Goal: Transaction & Acquisition: Purchase product/service

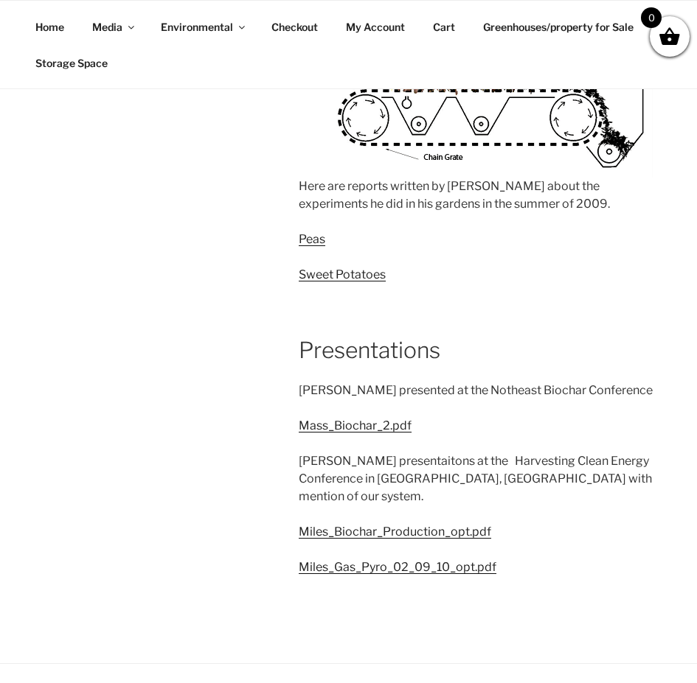
scroll to position [2728, 0]
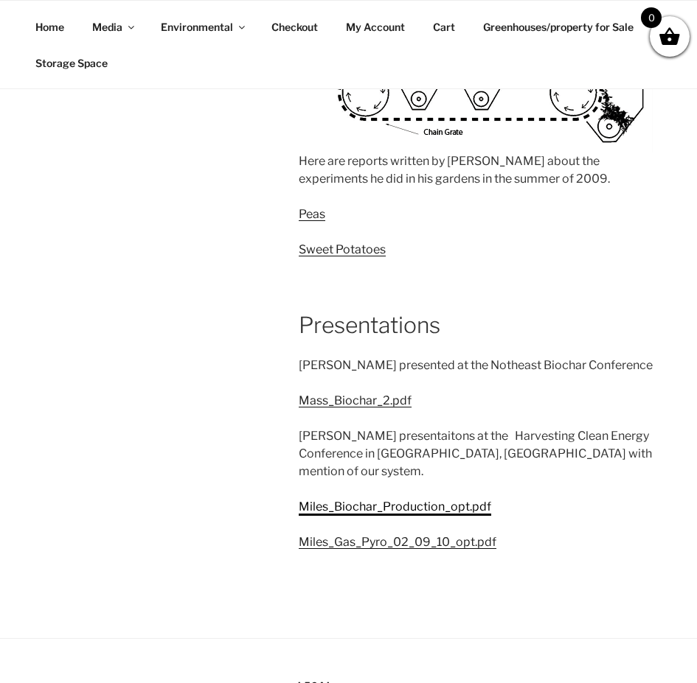
click at [372, 500] on link "Miles_Biochar_Production_opt.pdf" at bounding box center [395, 507] width 192 height 14
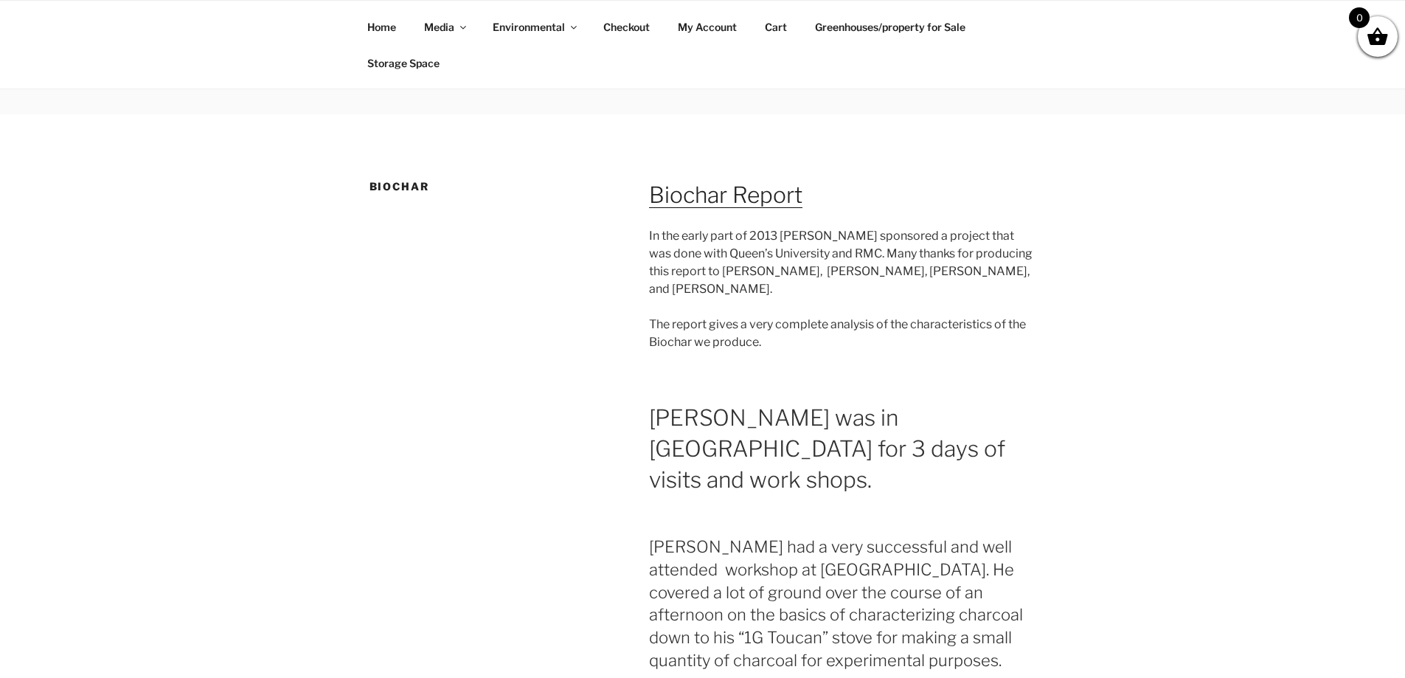
scroll to position [0, 0]
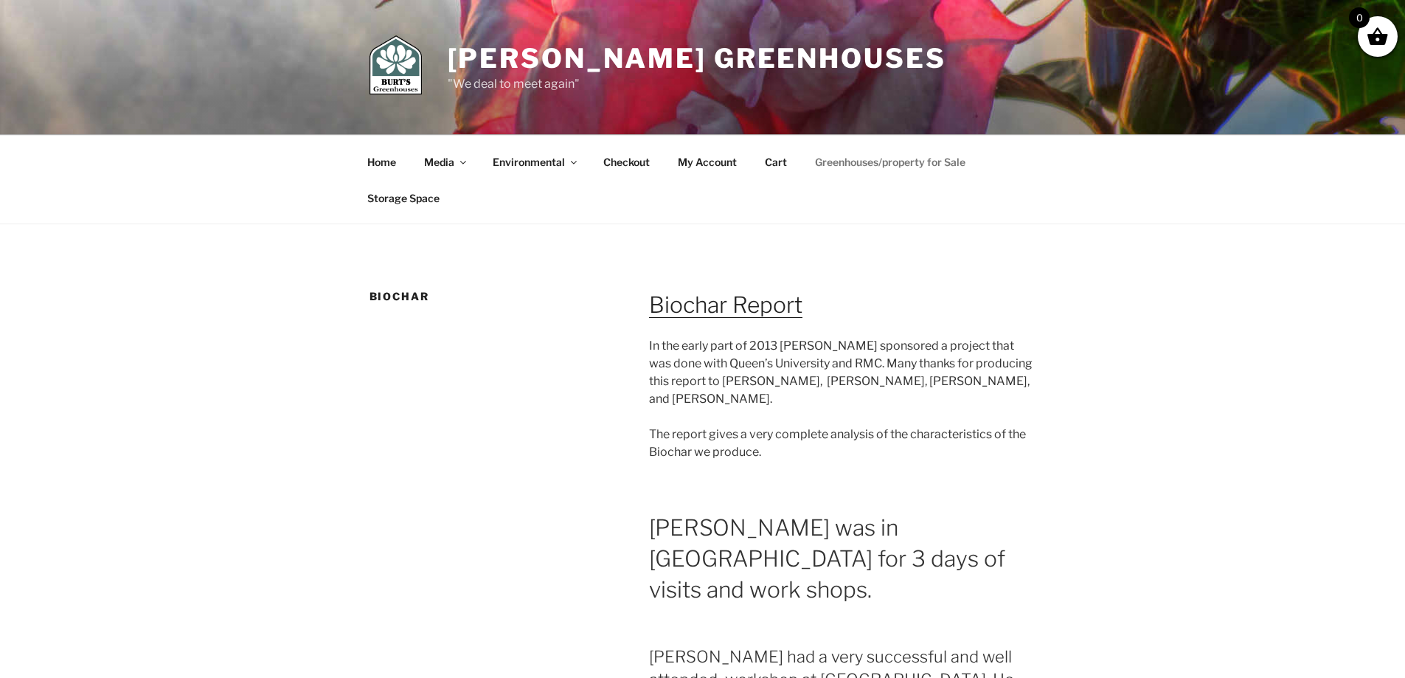
click at [696, 173] on link "Greenhouses/property for Sale" at bounding box center [890, 162] width 176 height 36
click at [696, 159] on link "Greenhouses/property for Sale" at bounding box center [890, 162] width 176 height 36
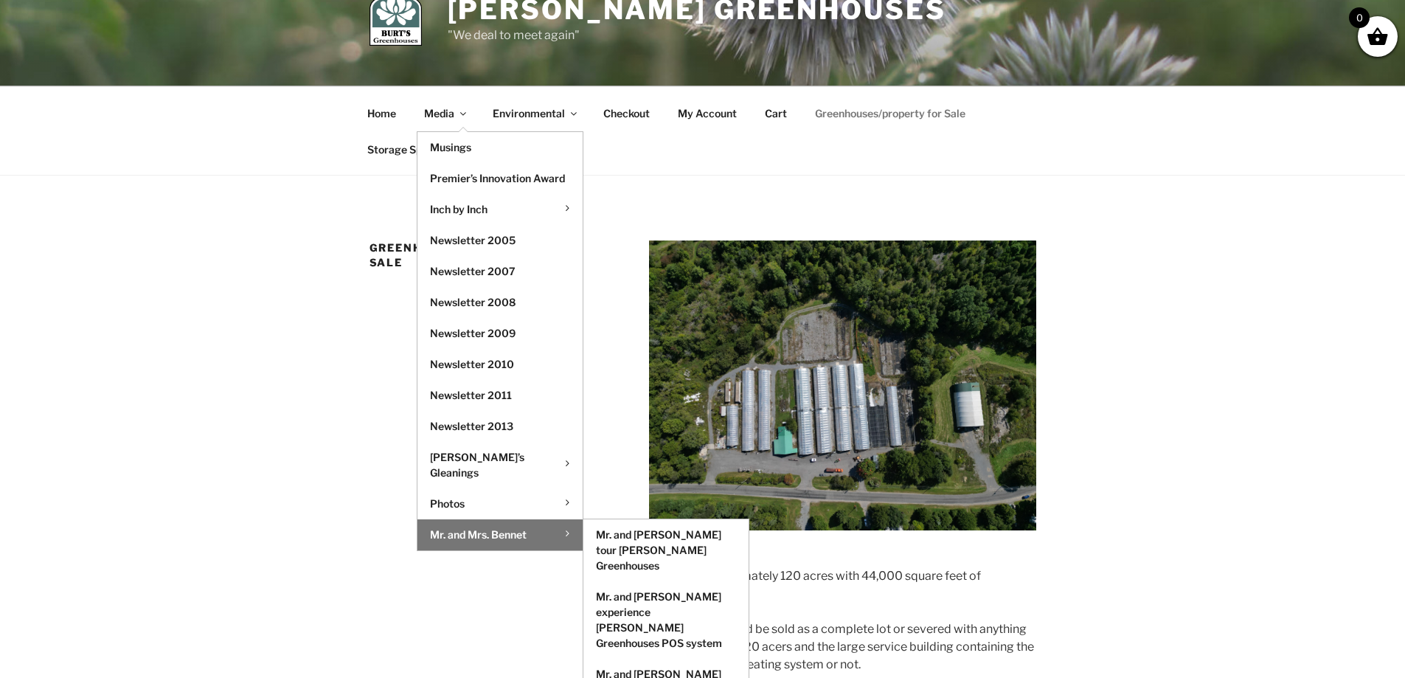
scroll to position [74, 0]
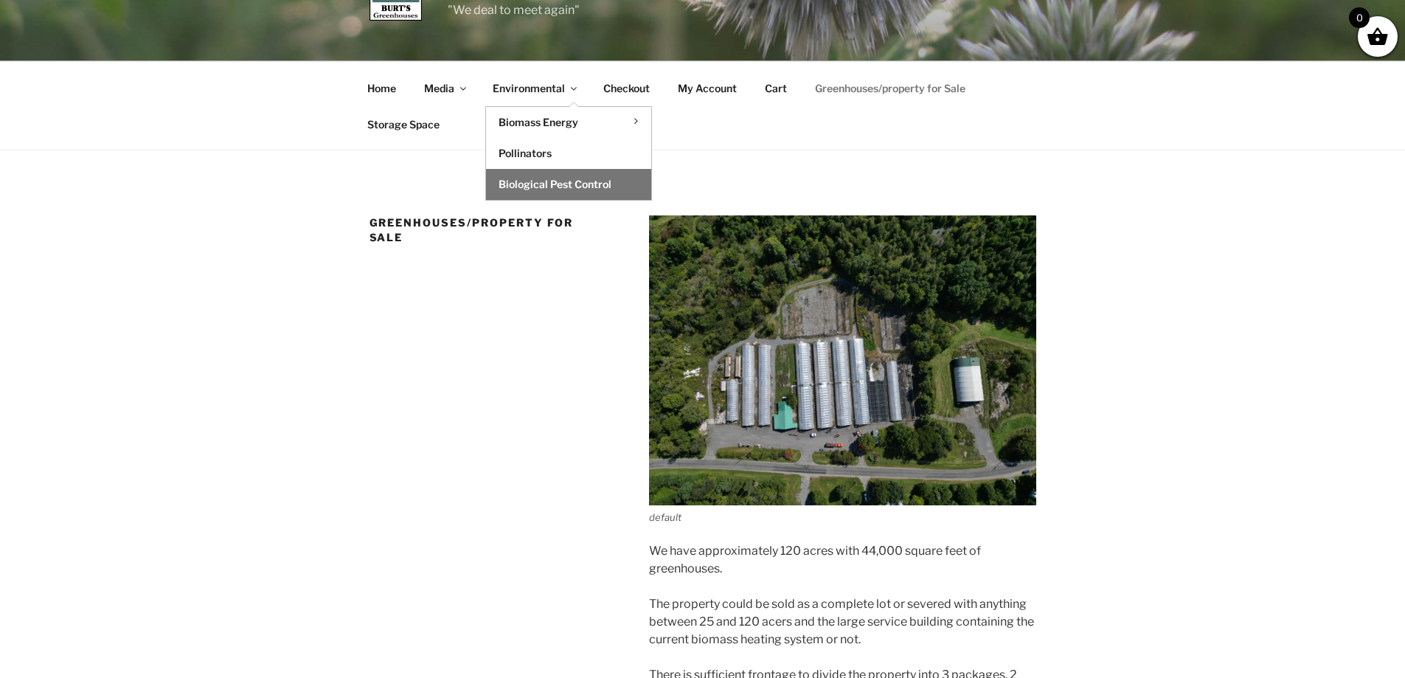
click at [562, 188] on link "Biological Pest Control" at bounding box center [568, 184] width 165 height 31
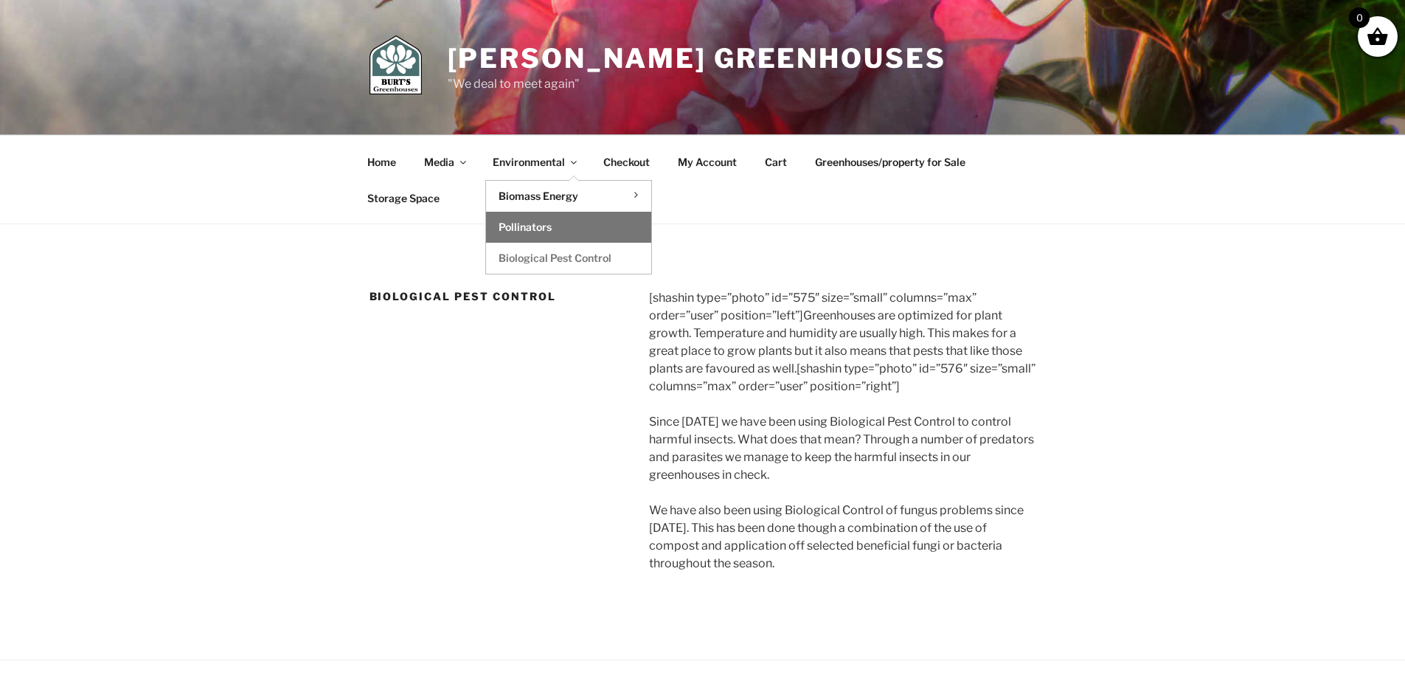
click at [544, 219] on link "Pollinators" at bounding box center [568, 227] width 165 height 31
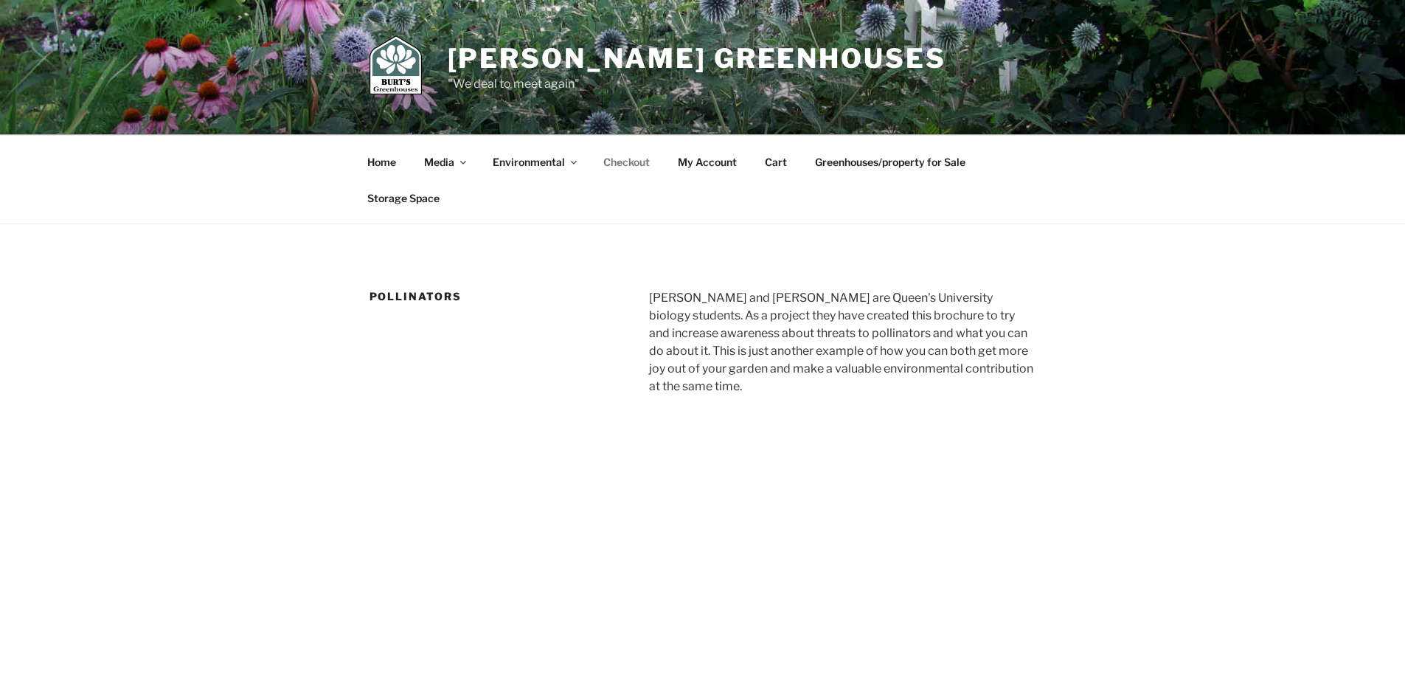
click at [627, 159] on link "Checkout" at bounding box center [627, 162] width 72 height 36
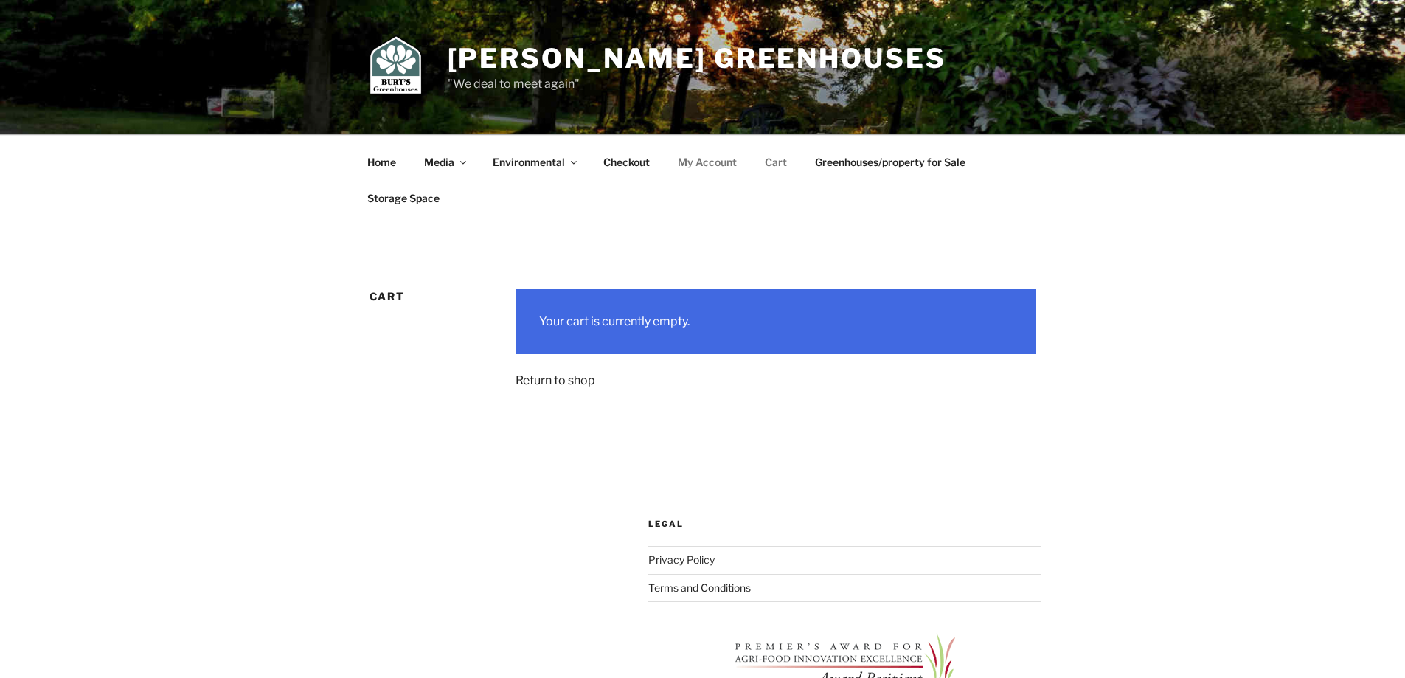
click at [723, 162] on link "My Account" at bounding box center [707, 162] width 85 height 36
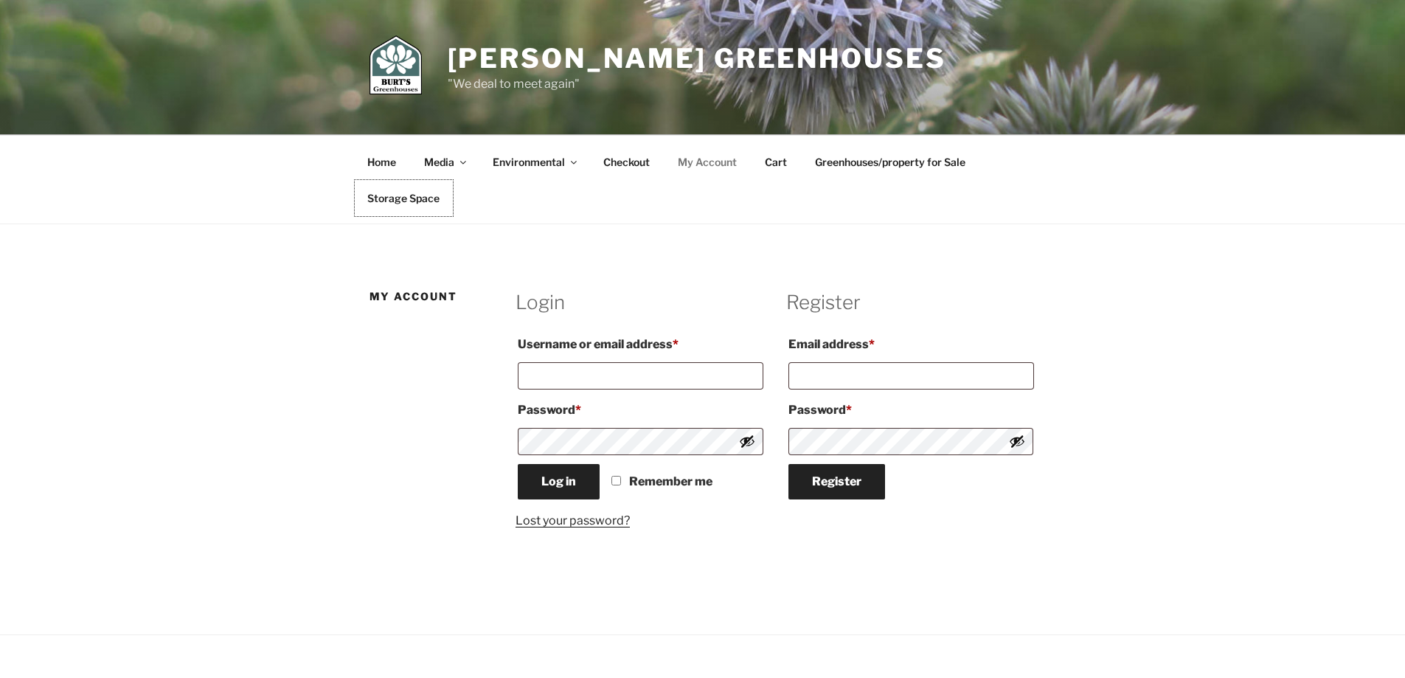
click at [445, 203] on link "Storage Space" at bounding box center [404, 198] width 98 height 36
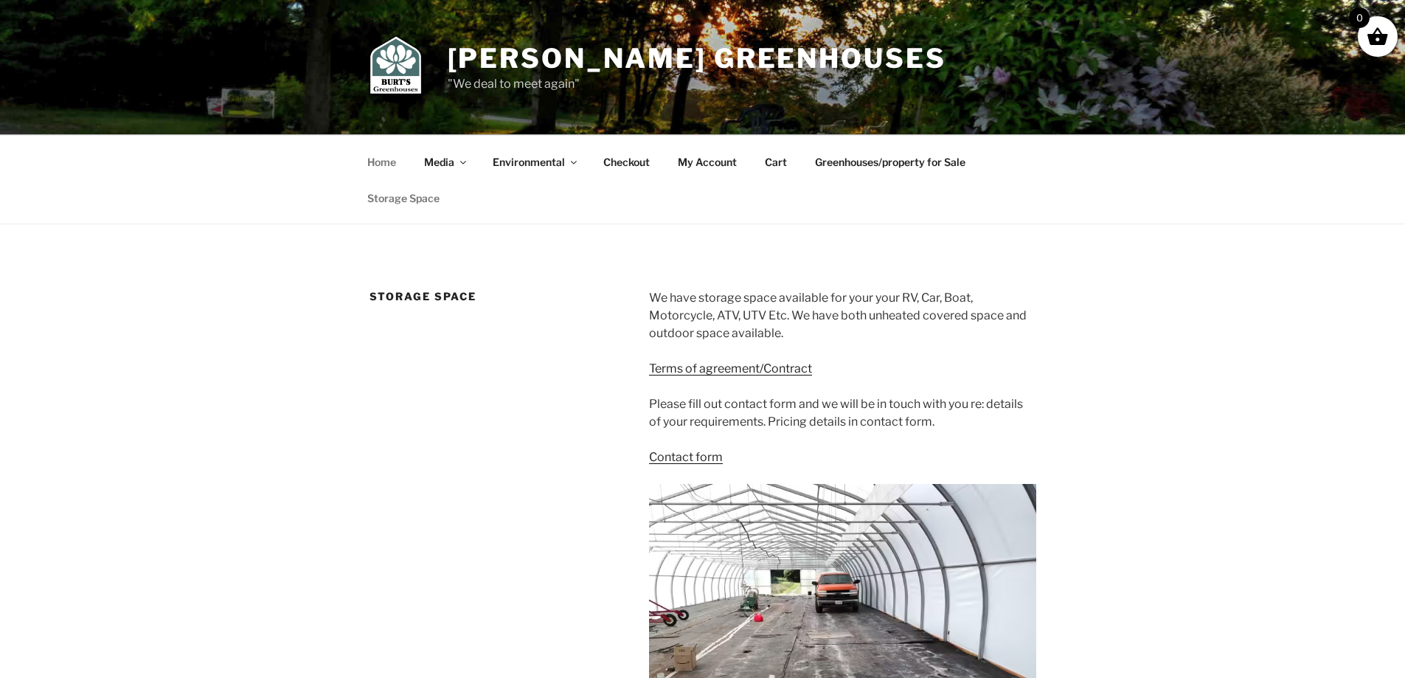
click at [394, 166] on link "Home" at bounding box center [382, 162] width 55 height 36
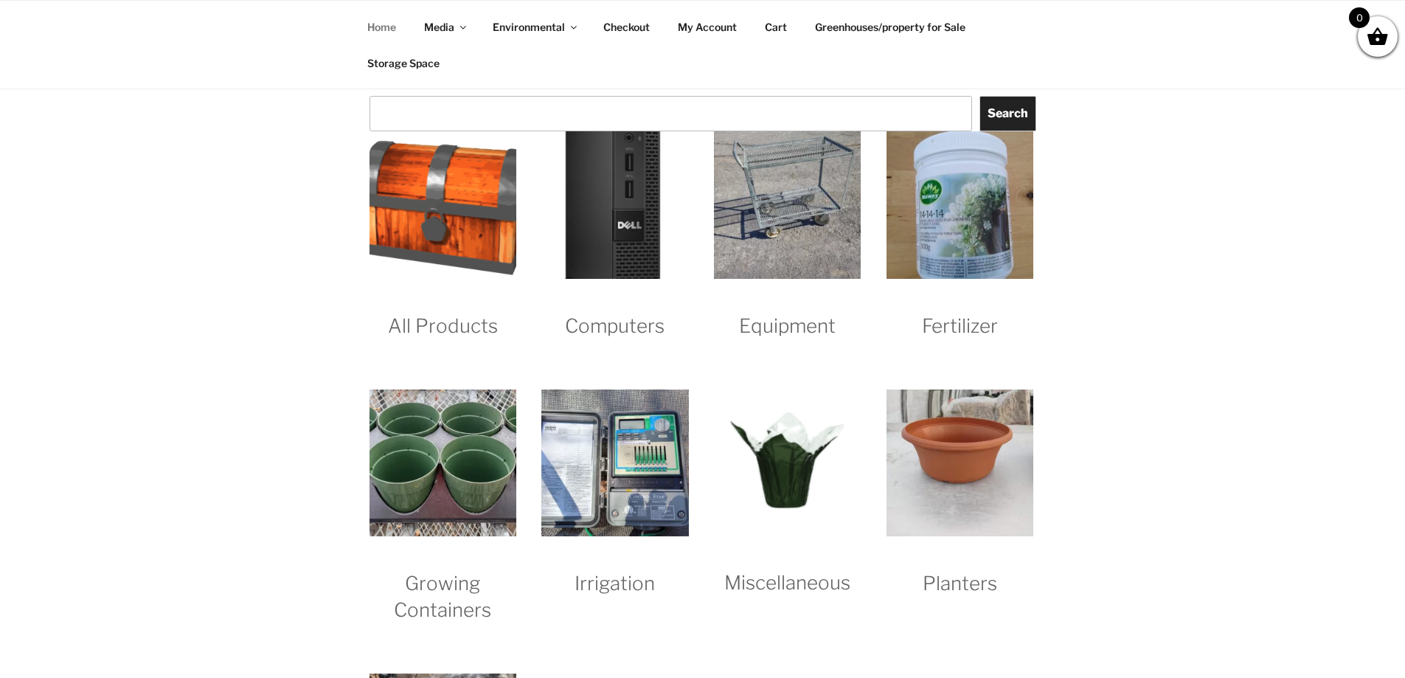
scroll to position [1401, 0]
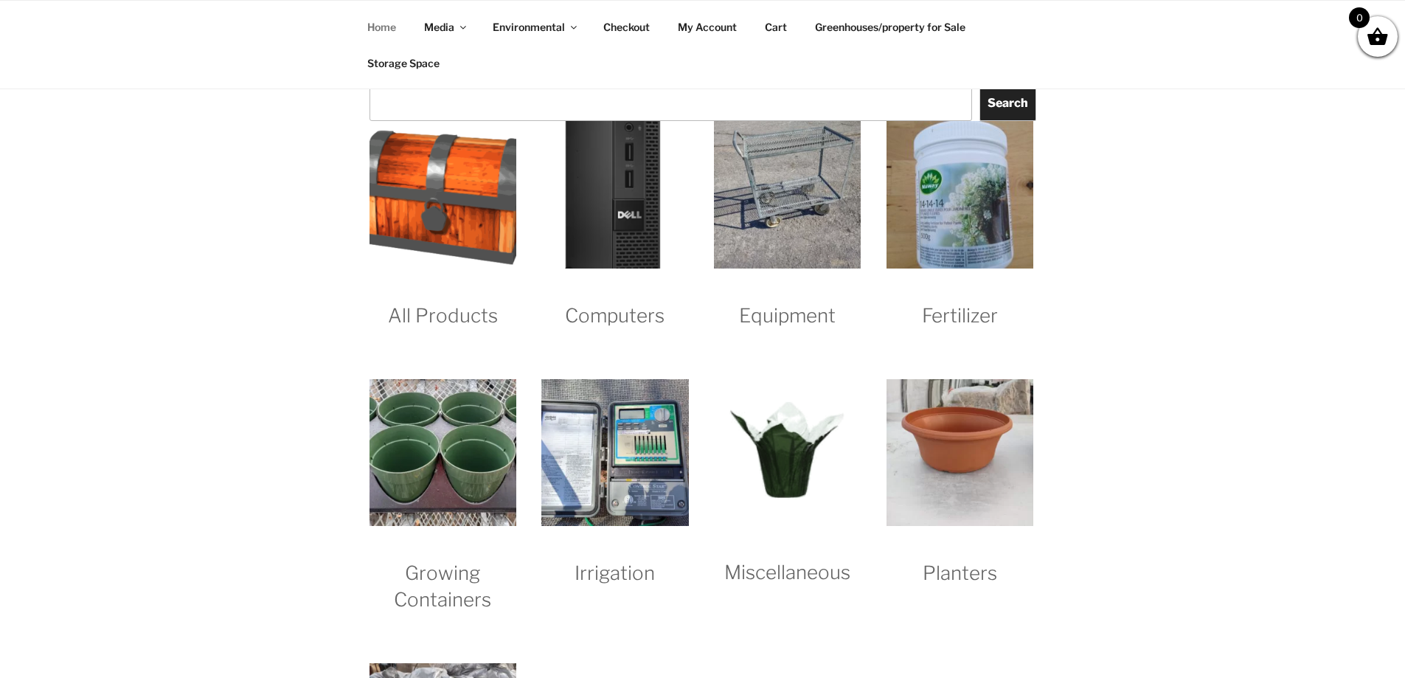
click at [455, 226] on img "Visit product category All Products" at bounding box center [442, 194] width 147 height 147
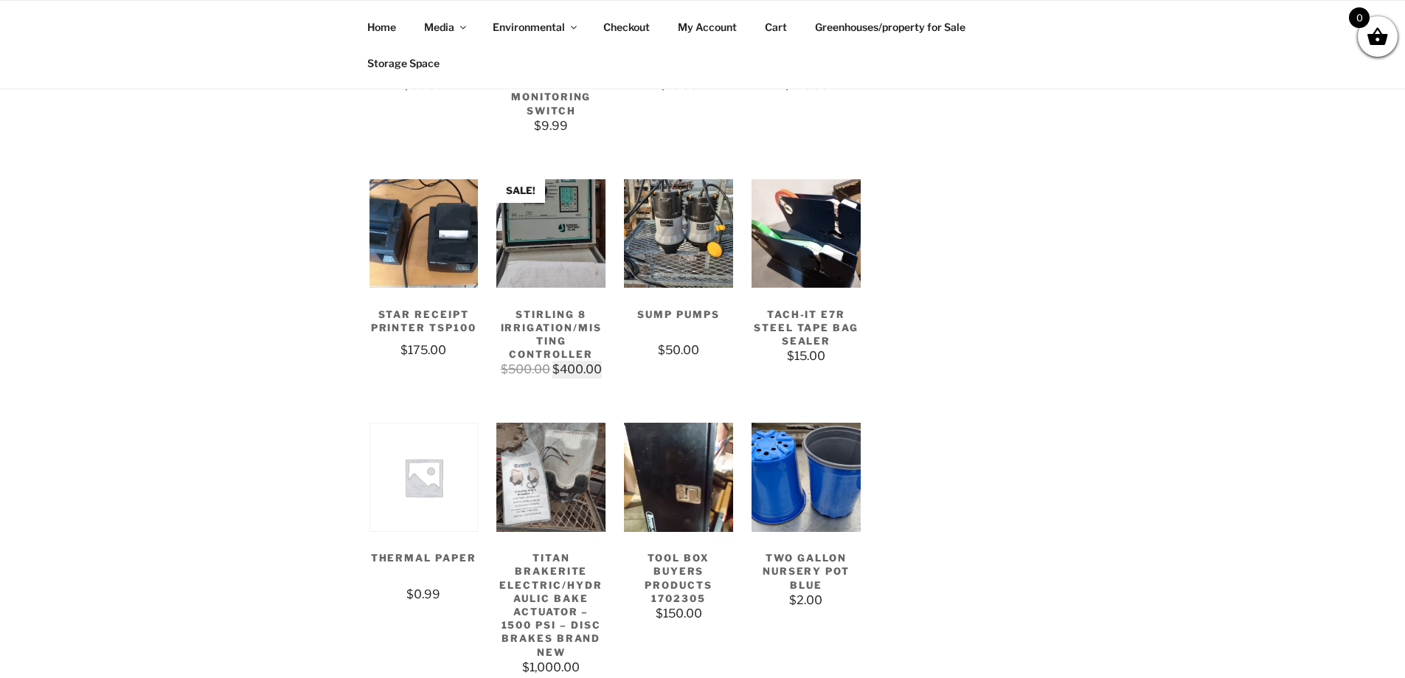
scroll to position [4424, 0]
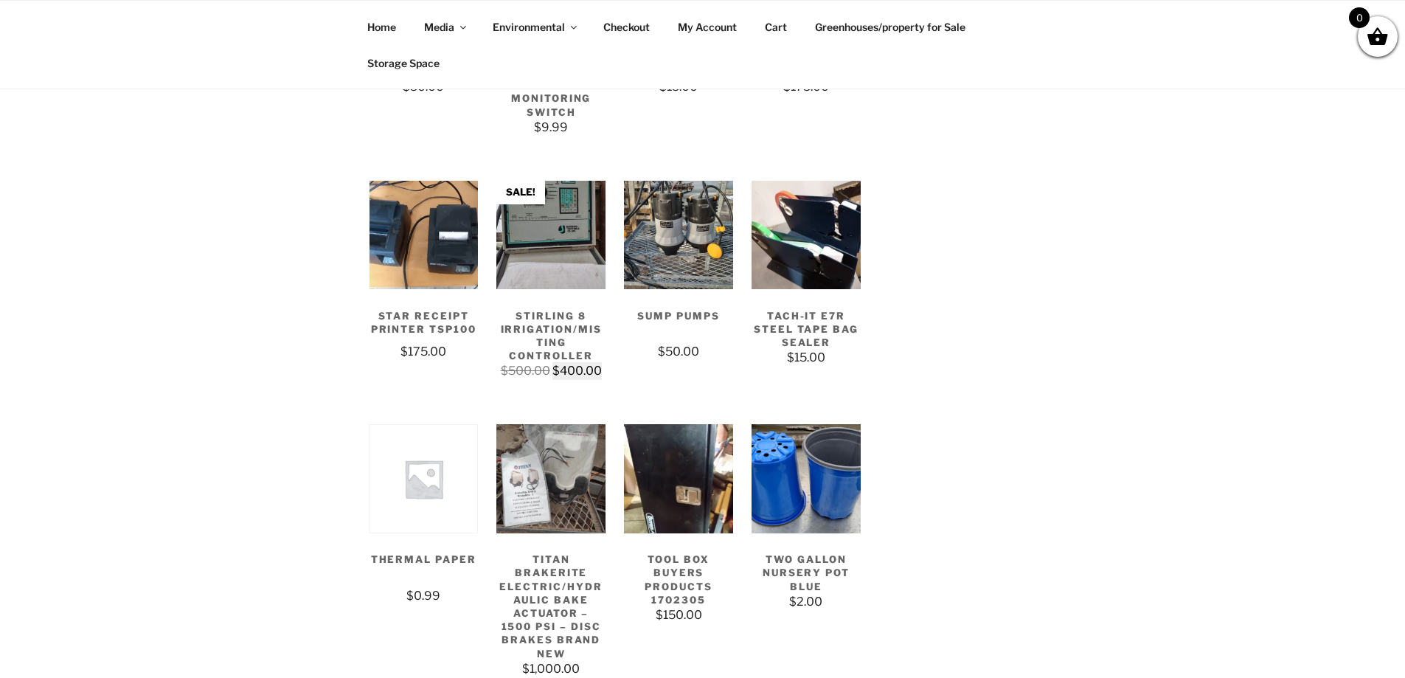
click at [557, 265] on img at bounding box center [550, 235] width 109 height 109
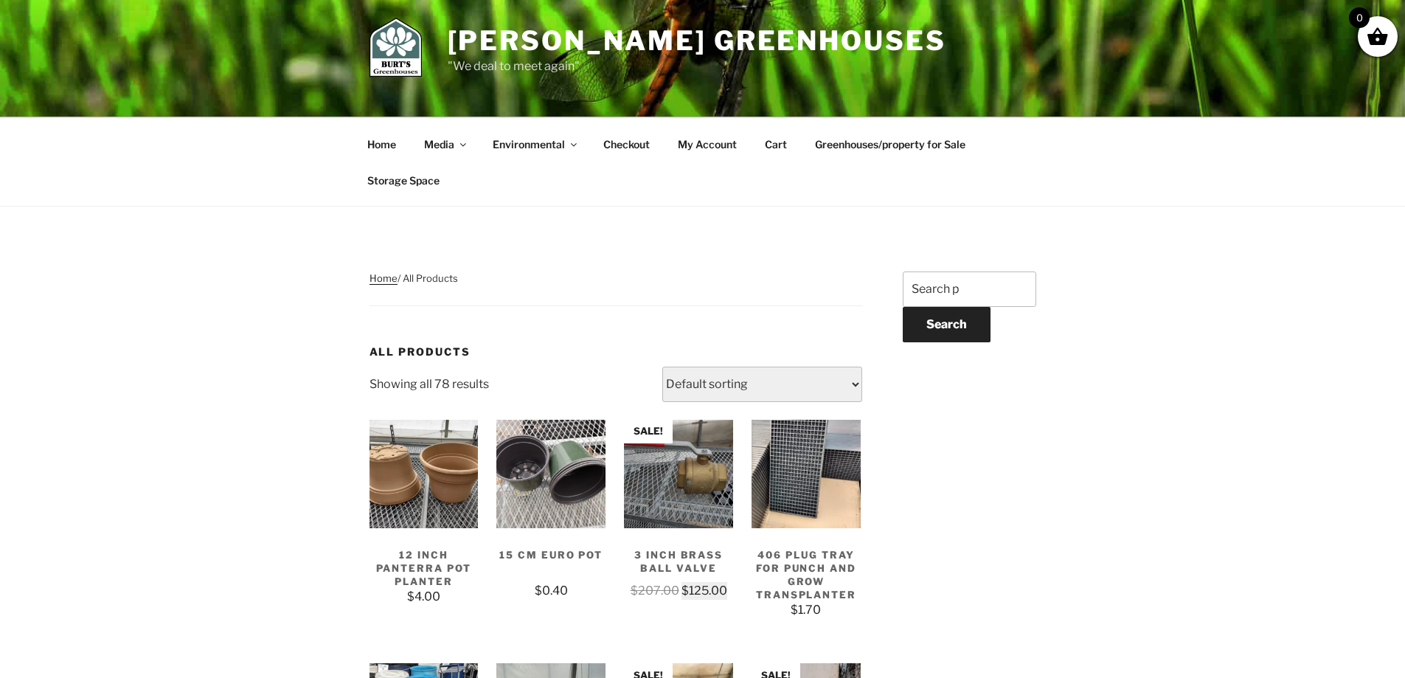
scroll to position [0, 0]
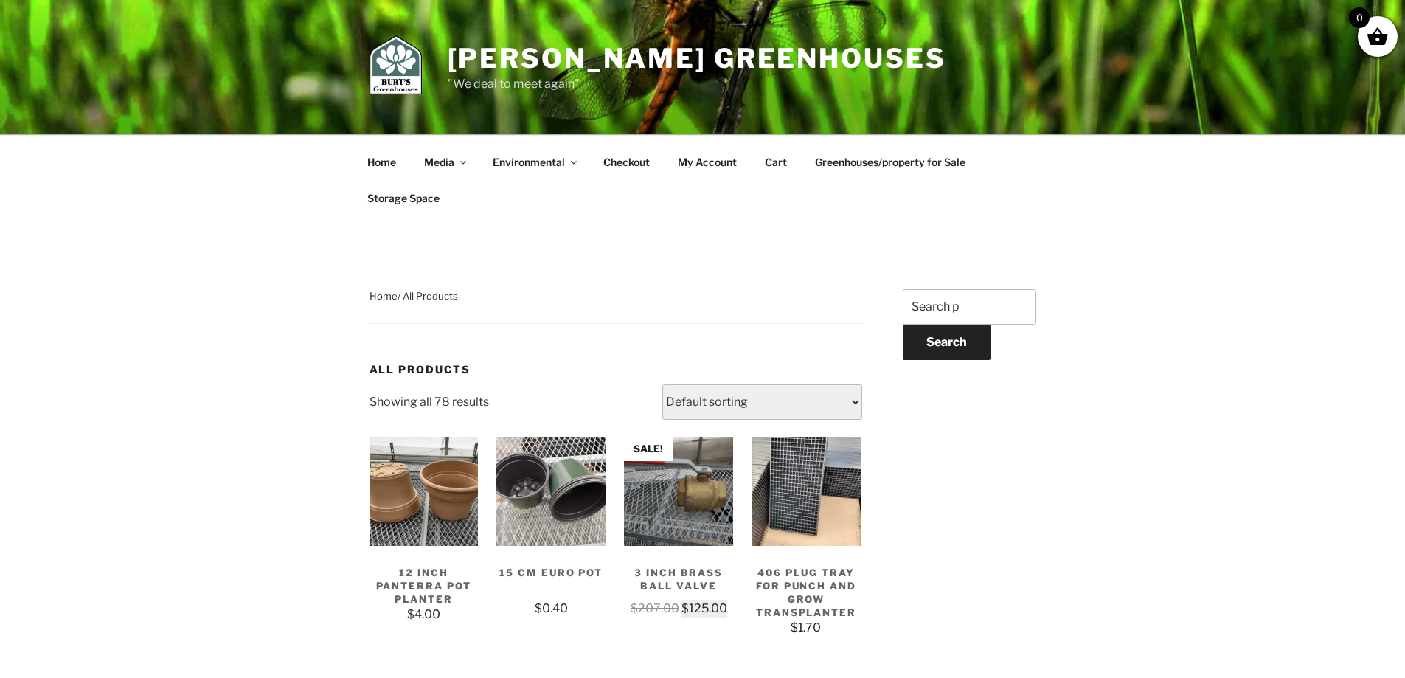
click at [380, 163] on link "Home" at bounding box center [382, 162] width 55 height 36
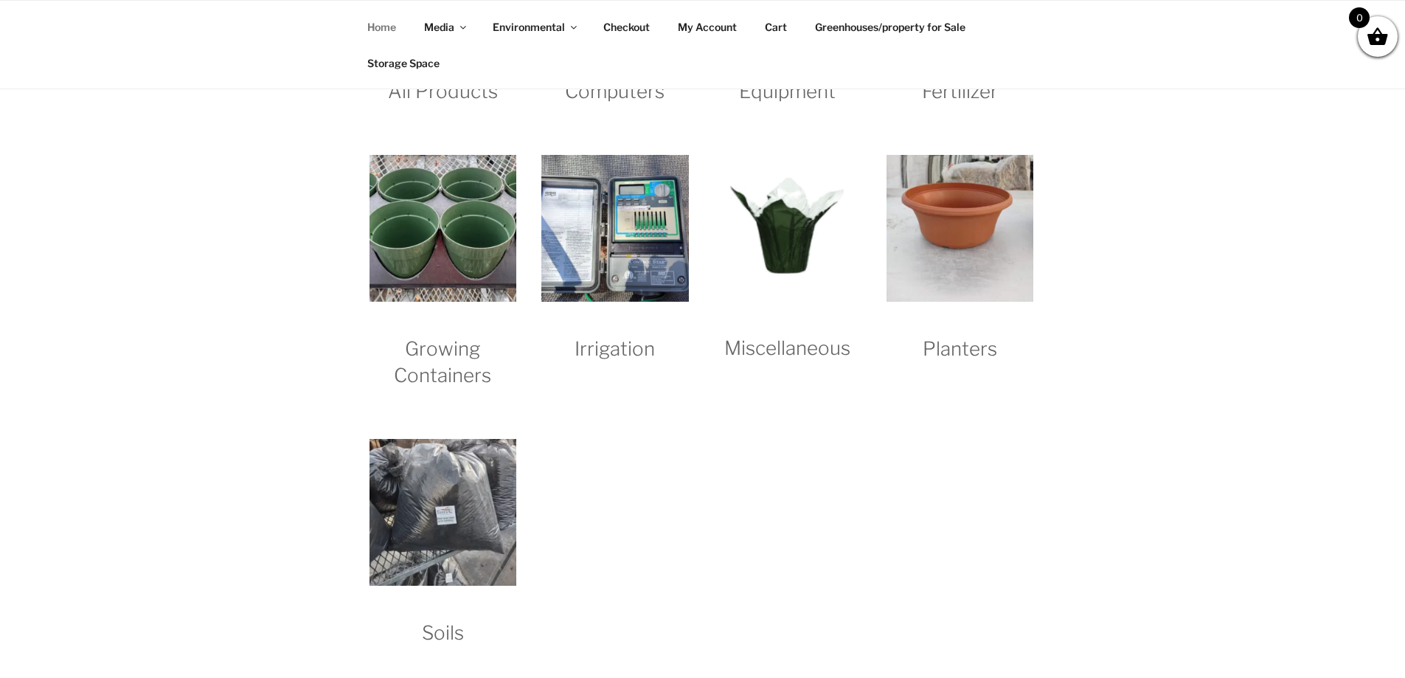
scroll to position [1622, 0]
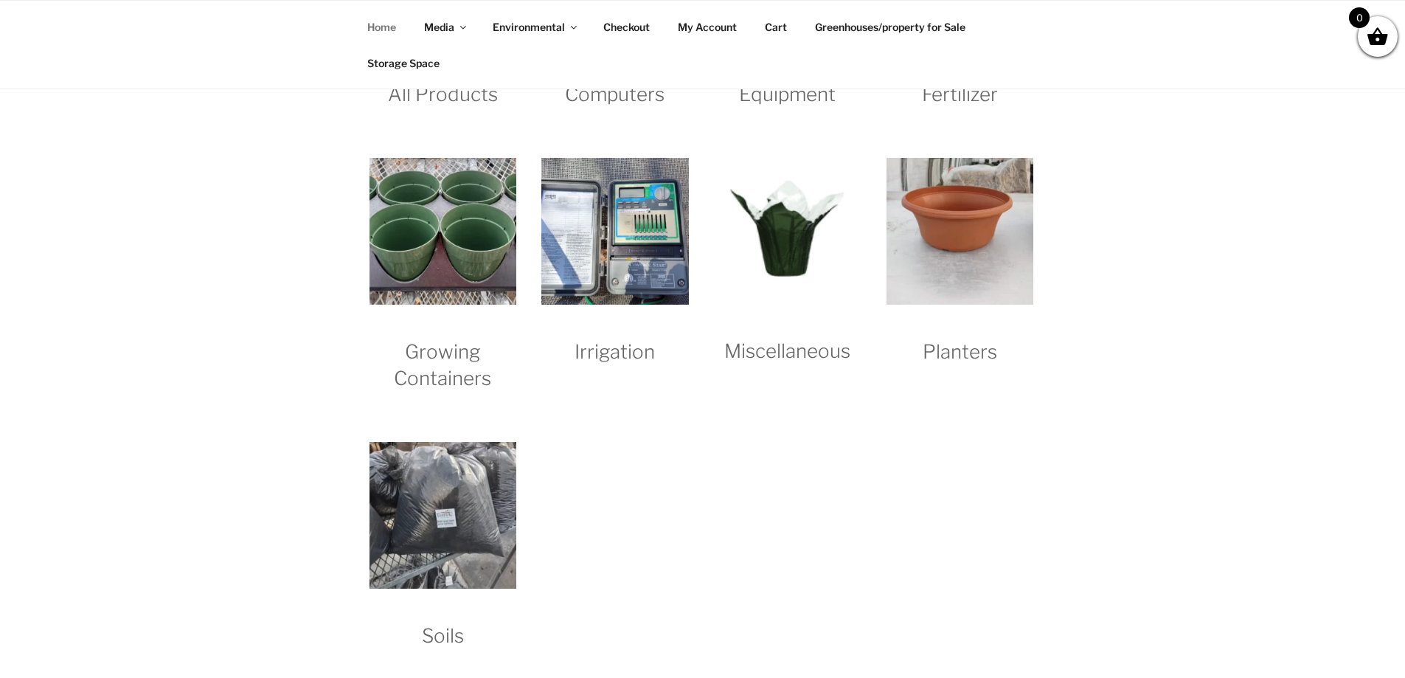
click at [481, 553] on img "Visit product category Soils" at bounding box center [442, 515] width 147 height 147
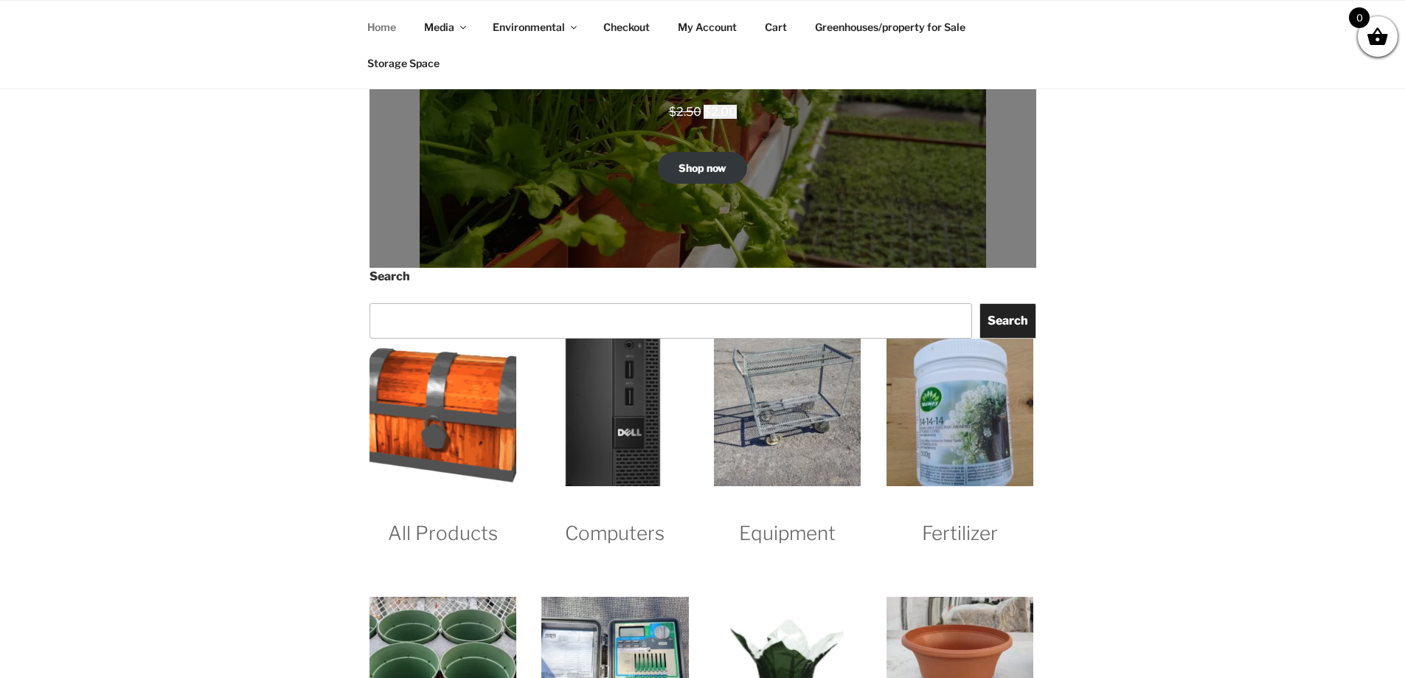
scroll to position [1253, 0]
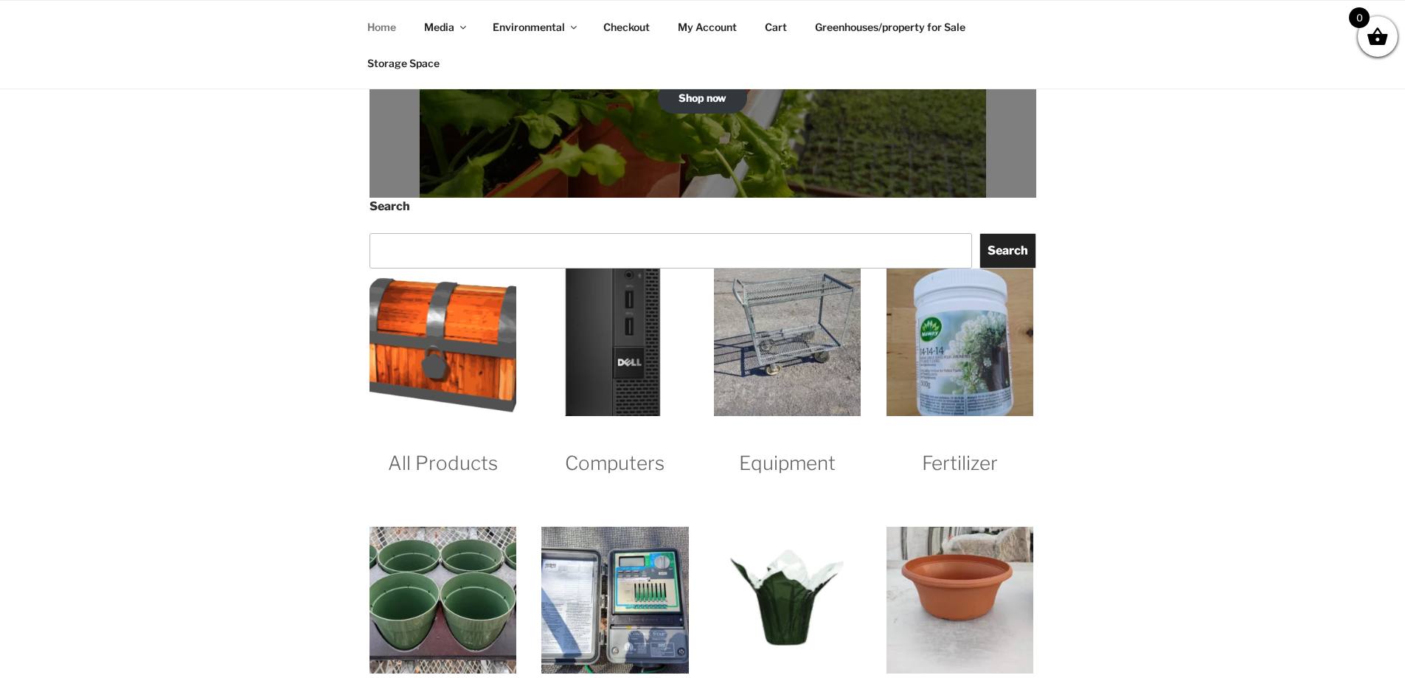
click at [431, 355] on img "Visit product category All Products" at bounding box center [442, 341] width 147 height 147
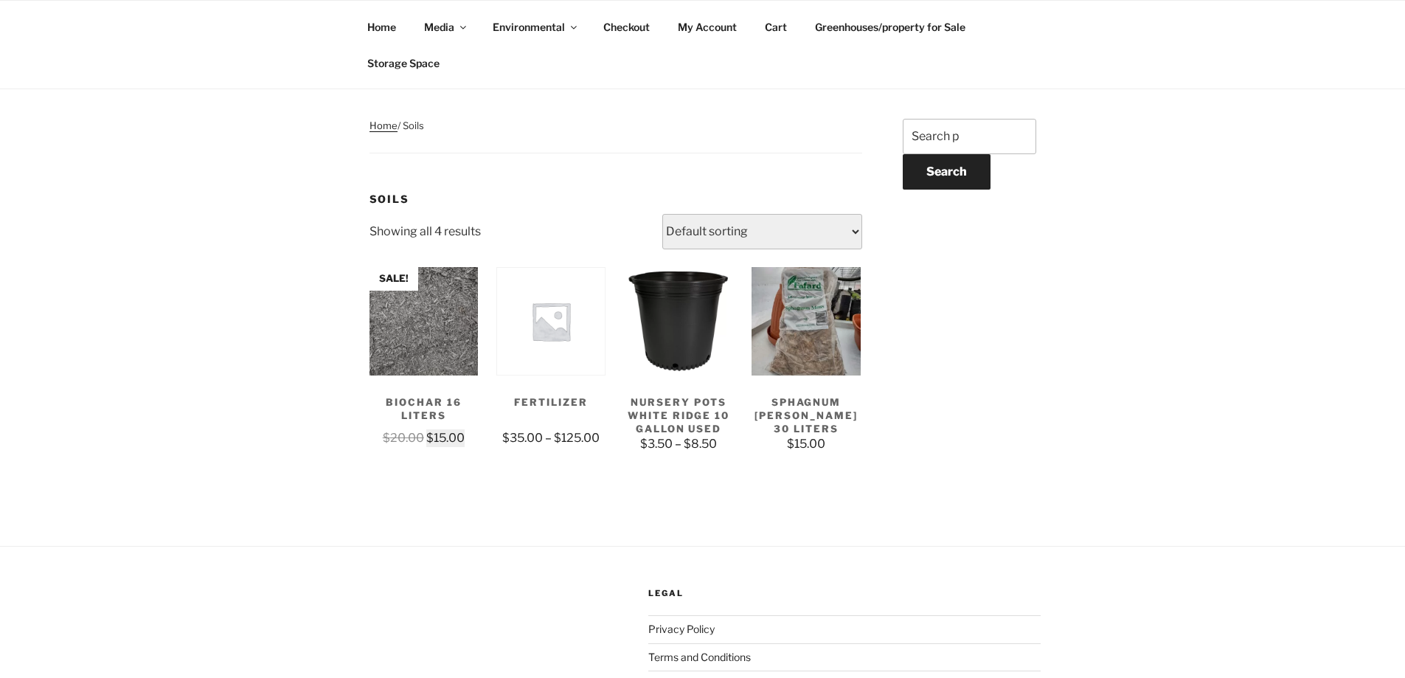
scroll to position [221, 0]
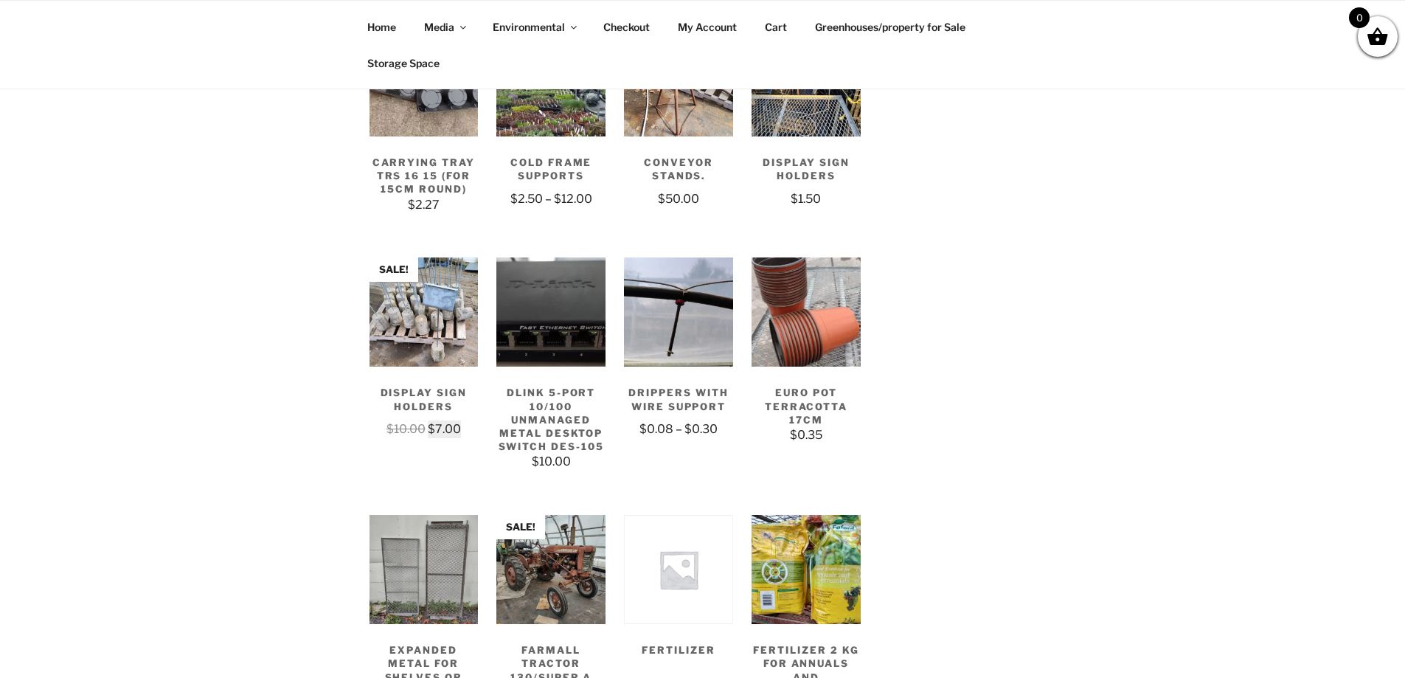
scroll to position [1180, 0]
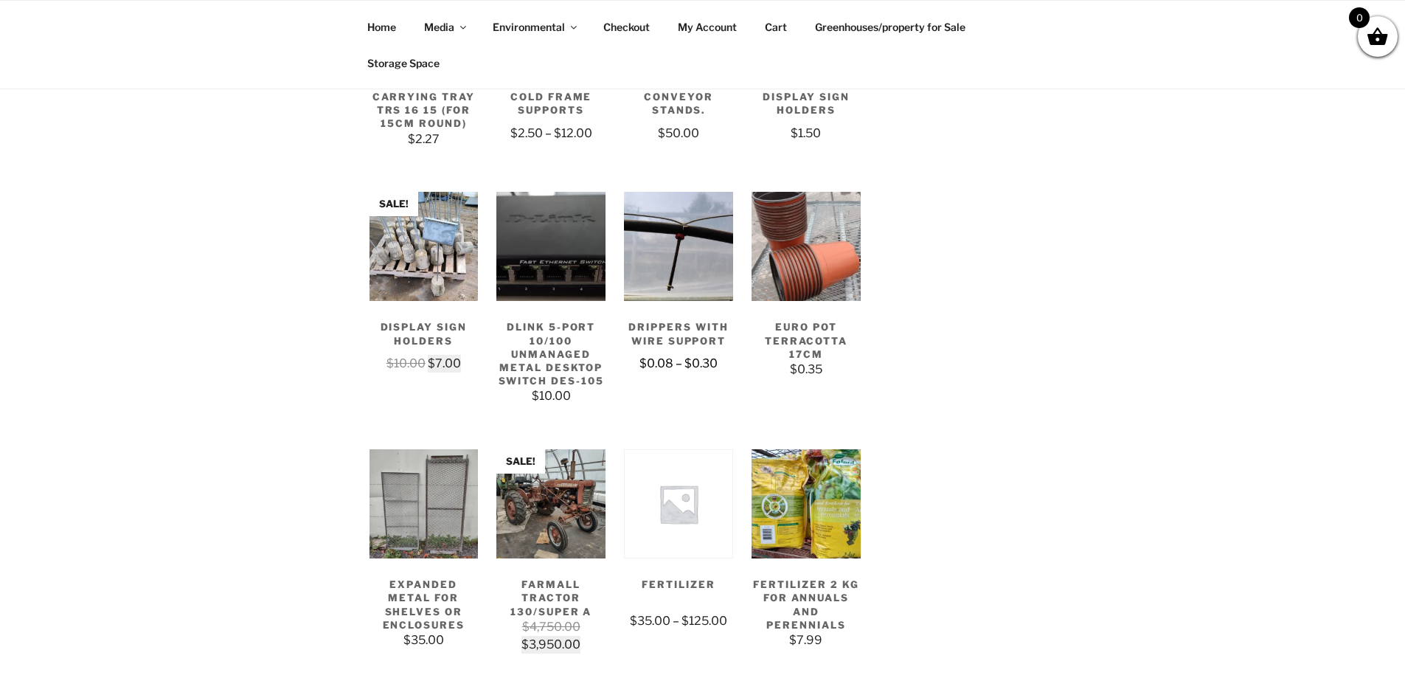
click at [718, 293] on img at bounding box center [678, 246] width 109 height 109
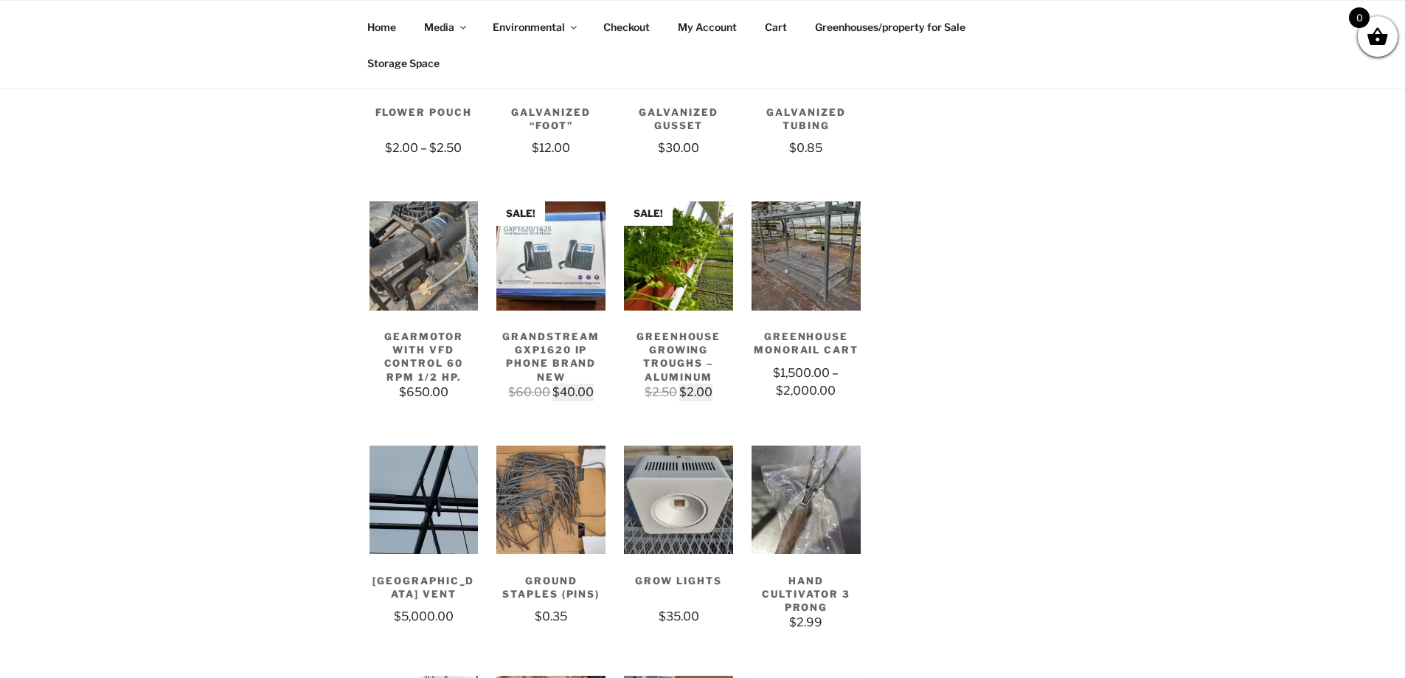
scroll to position [1991, 0]
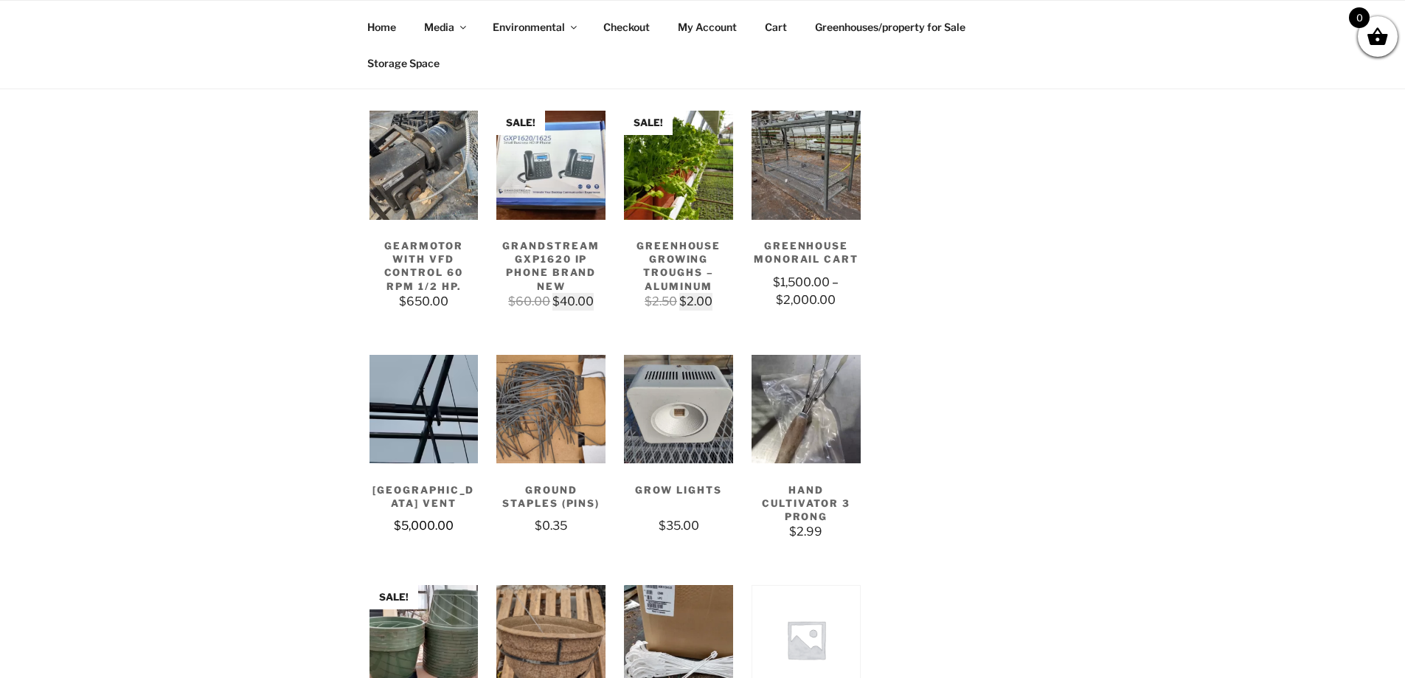
click at [420, 434] on img at bounding box center [423, 409] width 109 height 109
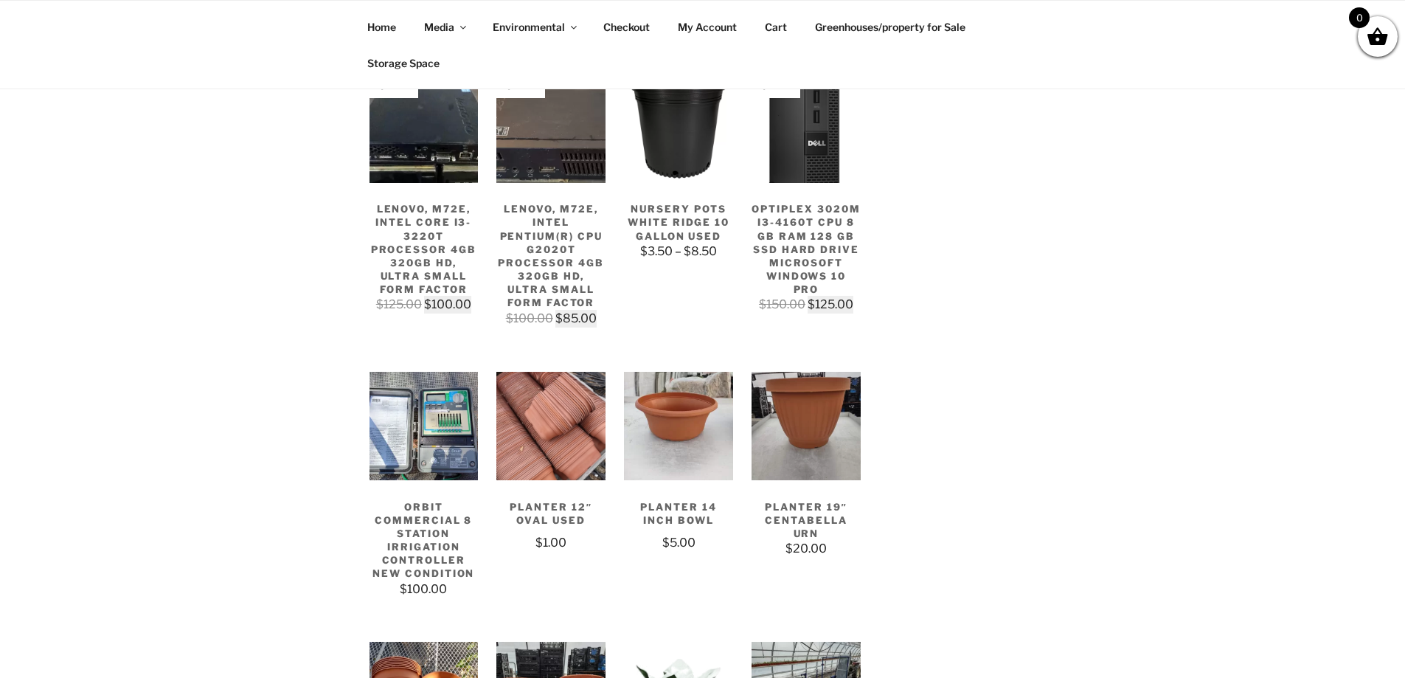
scroll to position [3244, 0]
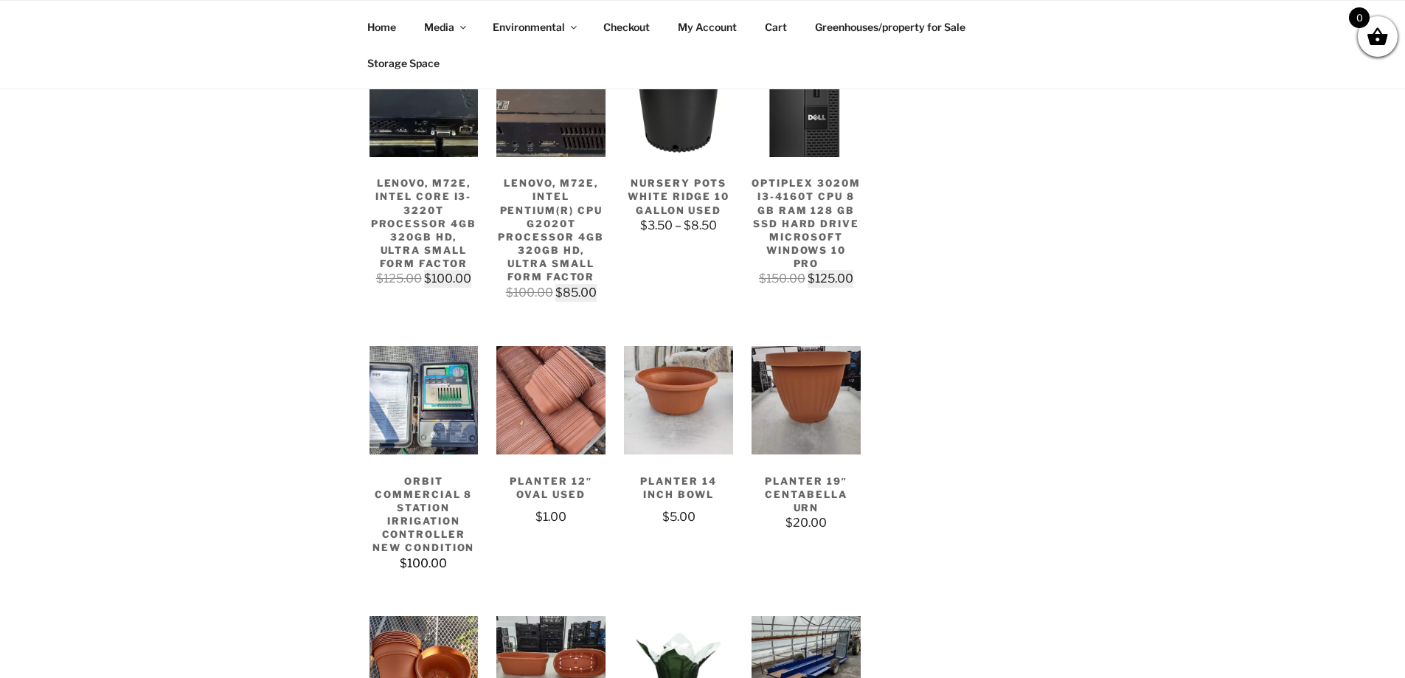
click at [417, 377] on img at bounding box center [423, 400] width 109 height 109
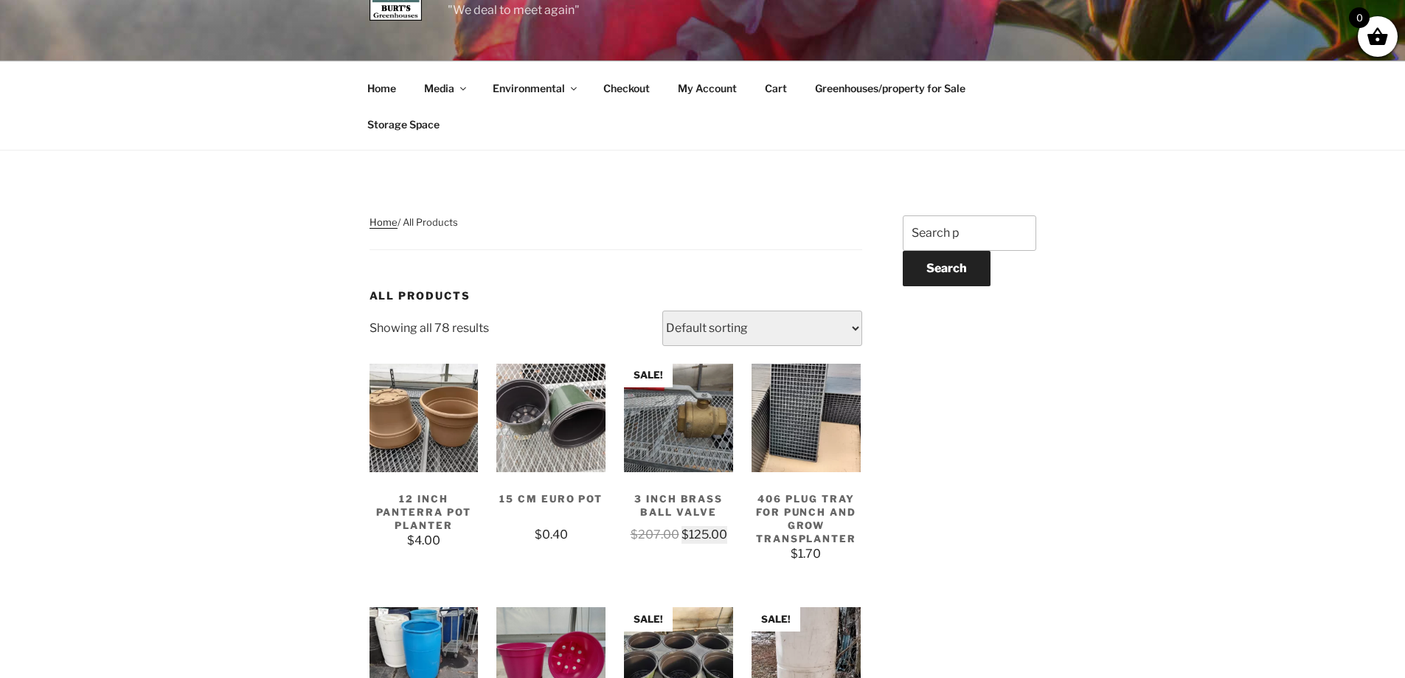
scroll to position [0, 0]
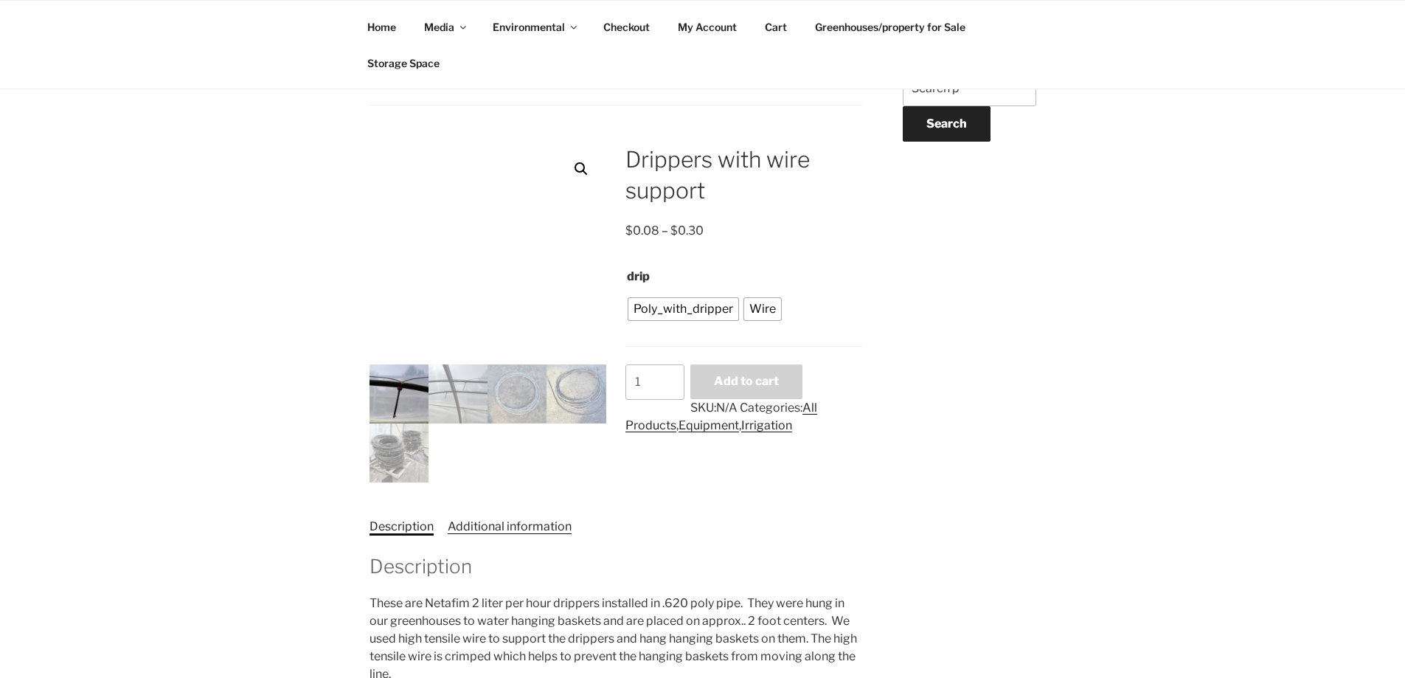
scroll to position [221, 0]
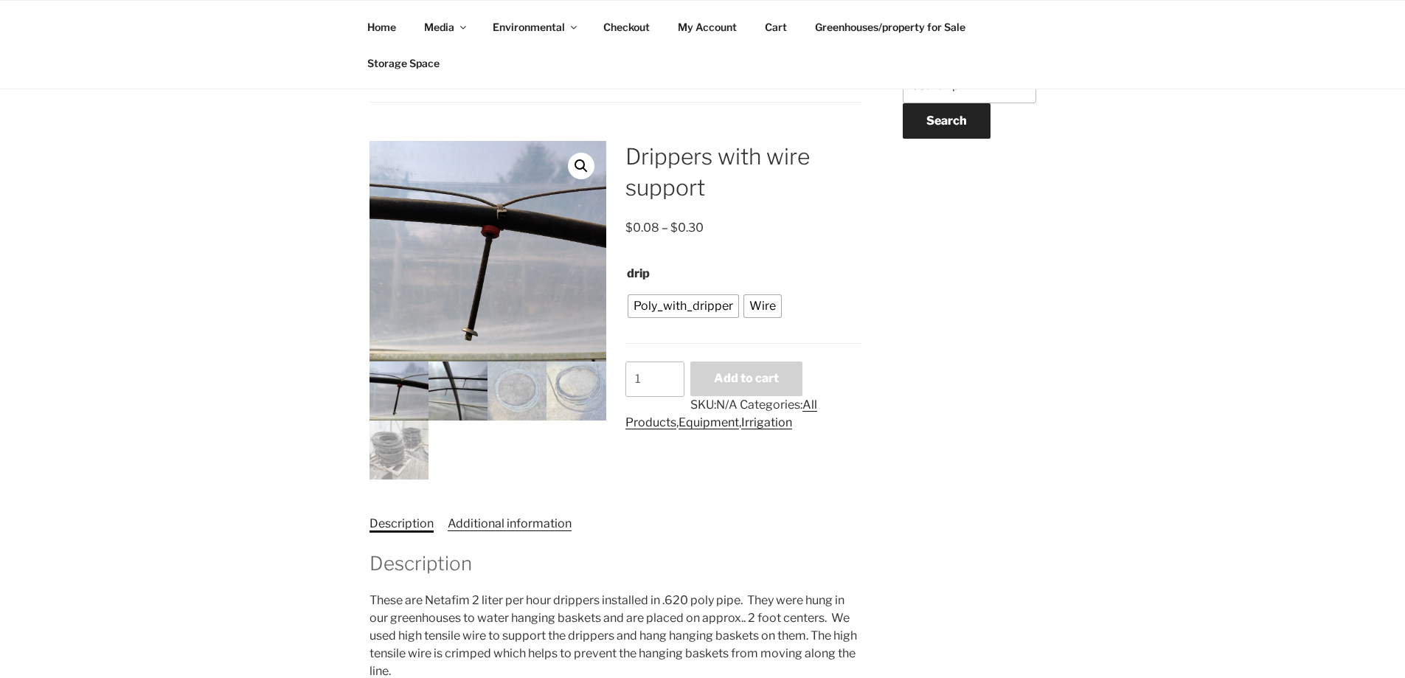
click at [458, 397] on img at bounding box center [457, 390] width 59 height 59
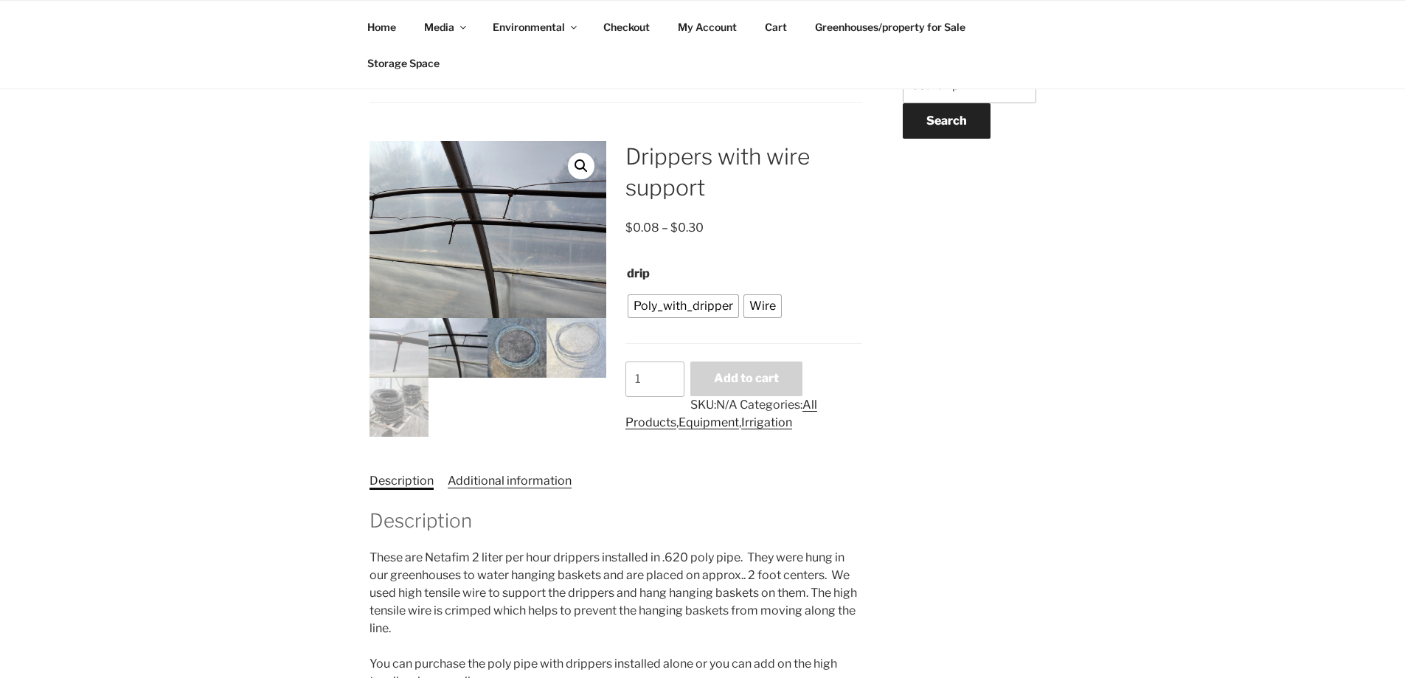
click at [521, 370] on img at bounding box center [516, 347] width 59 height 59
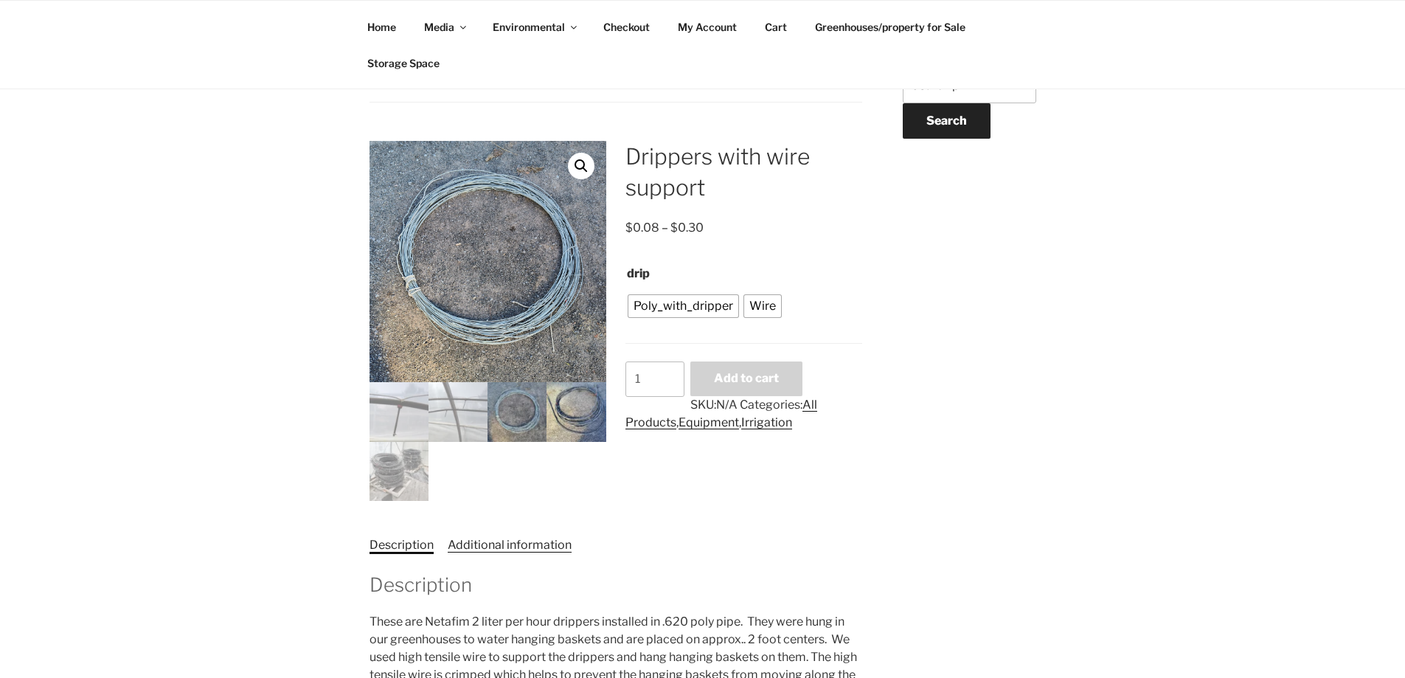
click at [560, 415] on img at bounding box center [575, 411] width 59 height 59
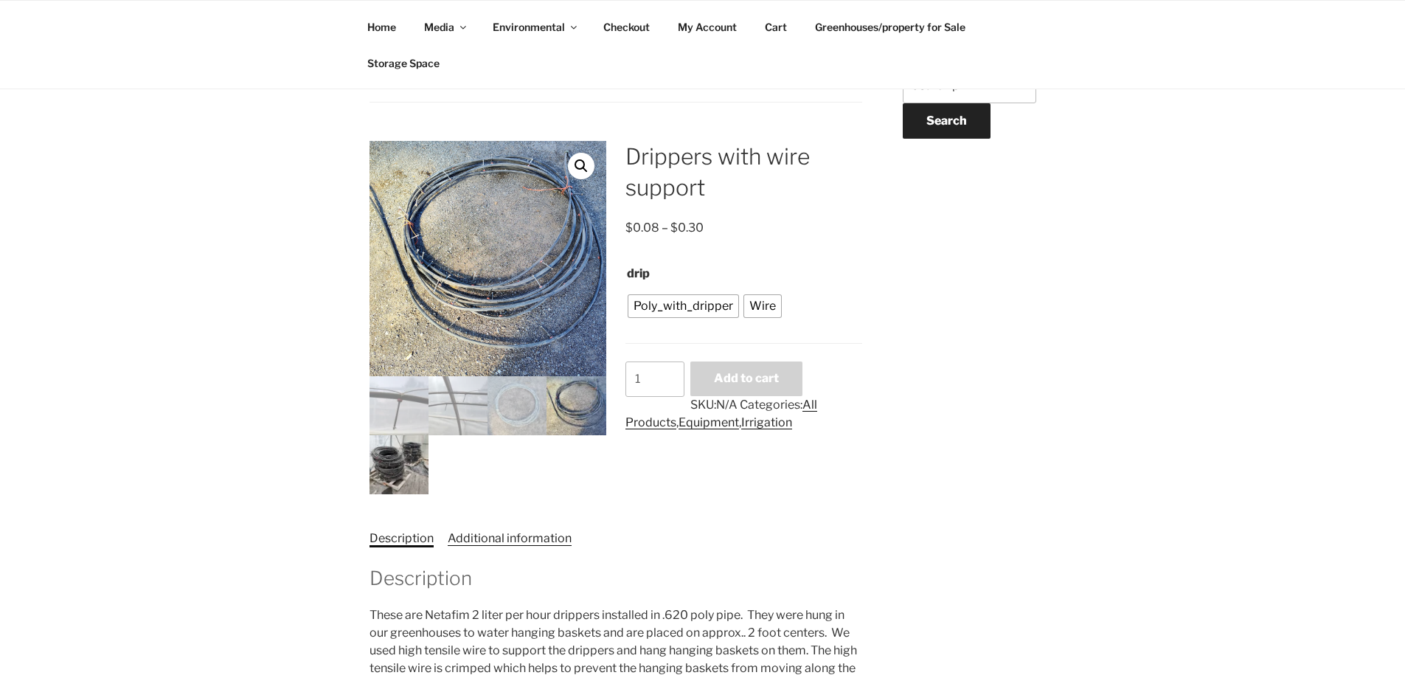
click at [411, 475] on img at bounding box center [398, 464] width 59 height 59
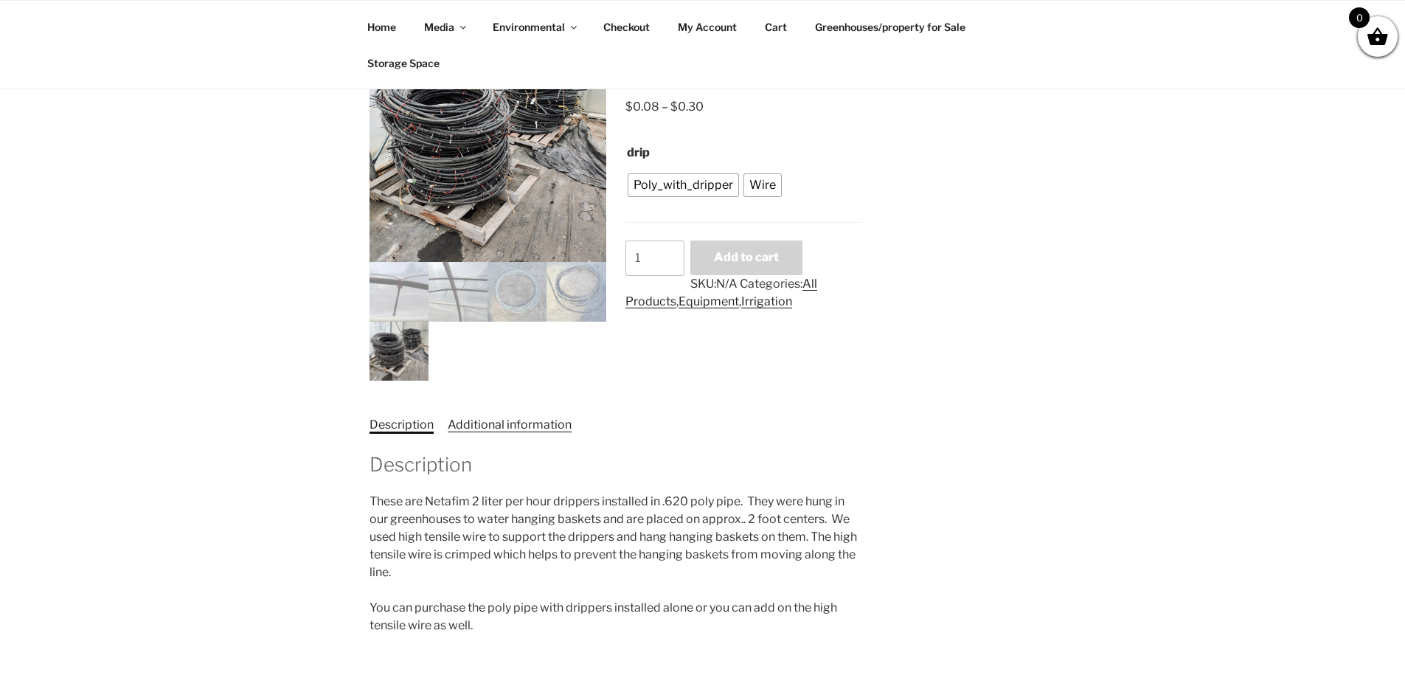
scroll to position [206, 0]
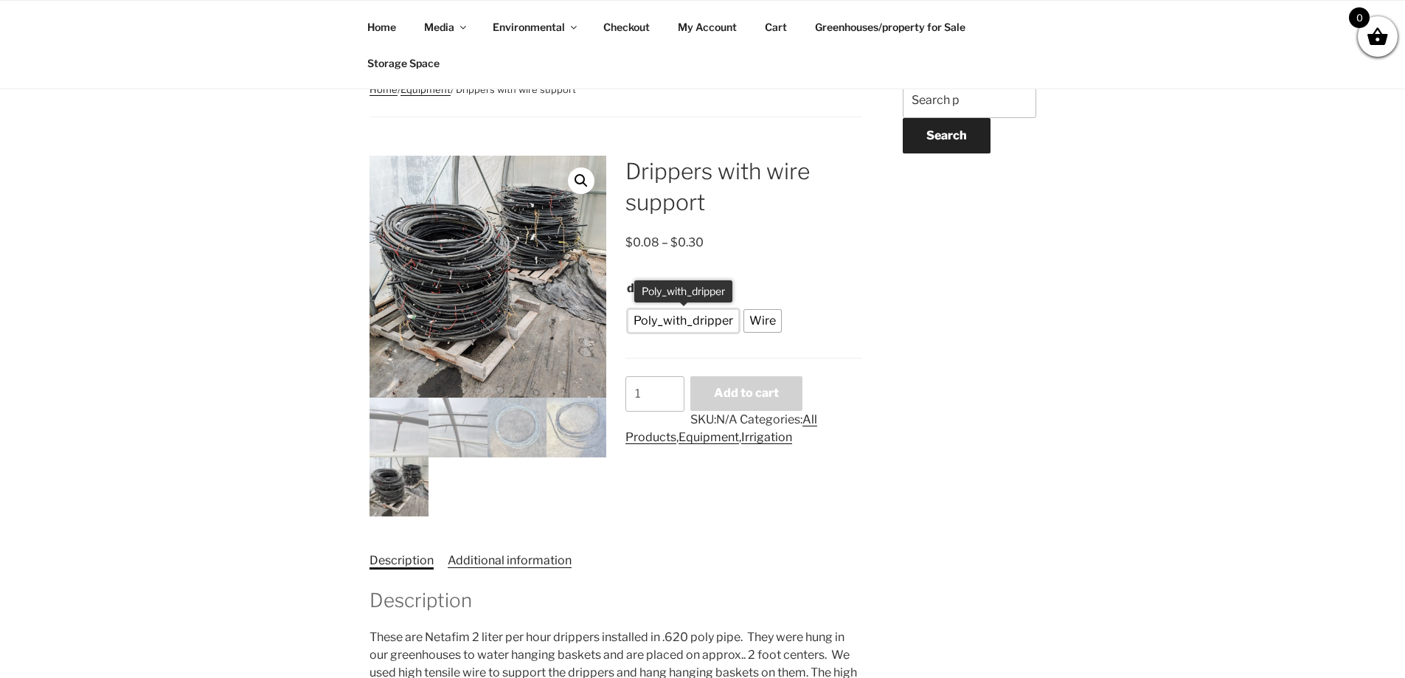
click at [704, 317] on span "Poly_with_dripper" at bounding box center [683, 321] width 107 height 18
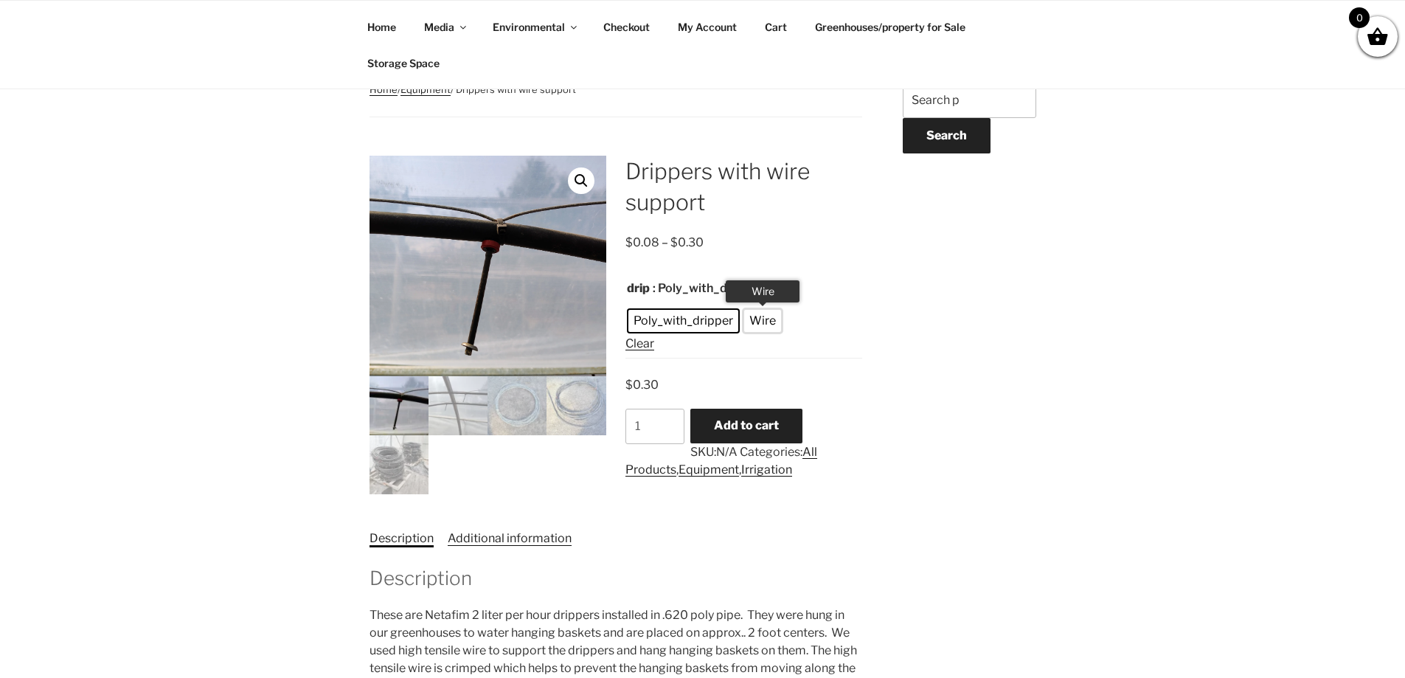
click at [762, 324] on span "Wire" at bounding box center [762, 321] width 34 height 18
click at [686, 319] on span "Poly_with_dripper" at bounding box center [683, 321] width 107 height 18
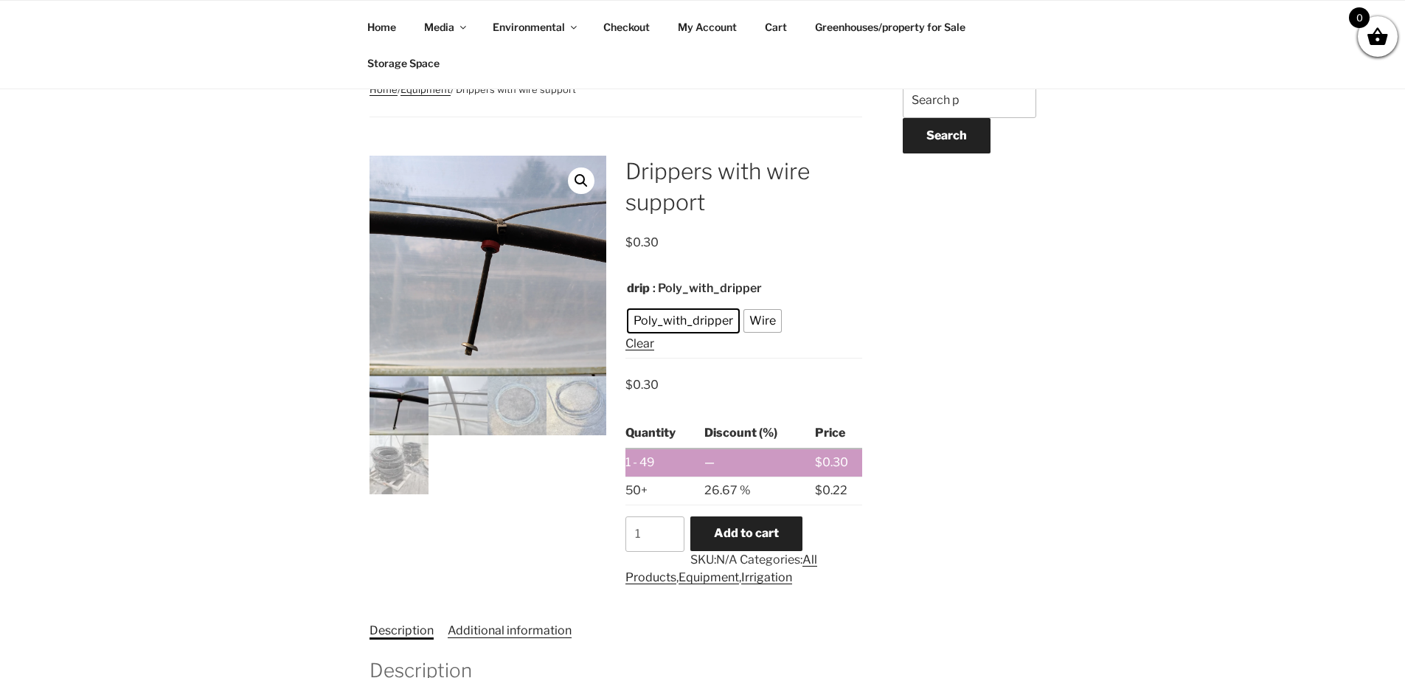
click at [205, 420] on div "Home / Equipment / Drippers with wire support Drippers with wire support $ 0.30…" at bounding box center [702, 502] width 1405 height 969
click at [878, 263] on div "Home / Equipment / Drippers with wire support Drippers with wire support $ 0.30…" at bounding box center [702, 535] width 737 height 904
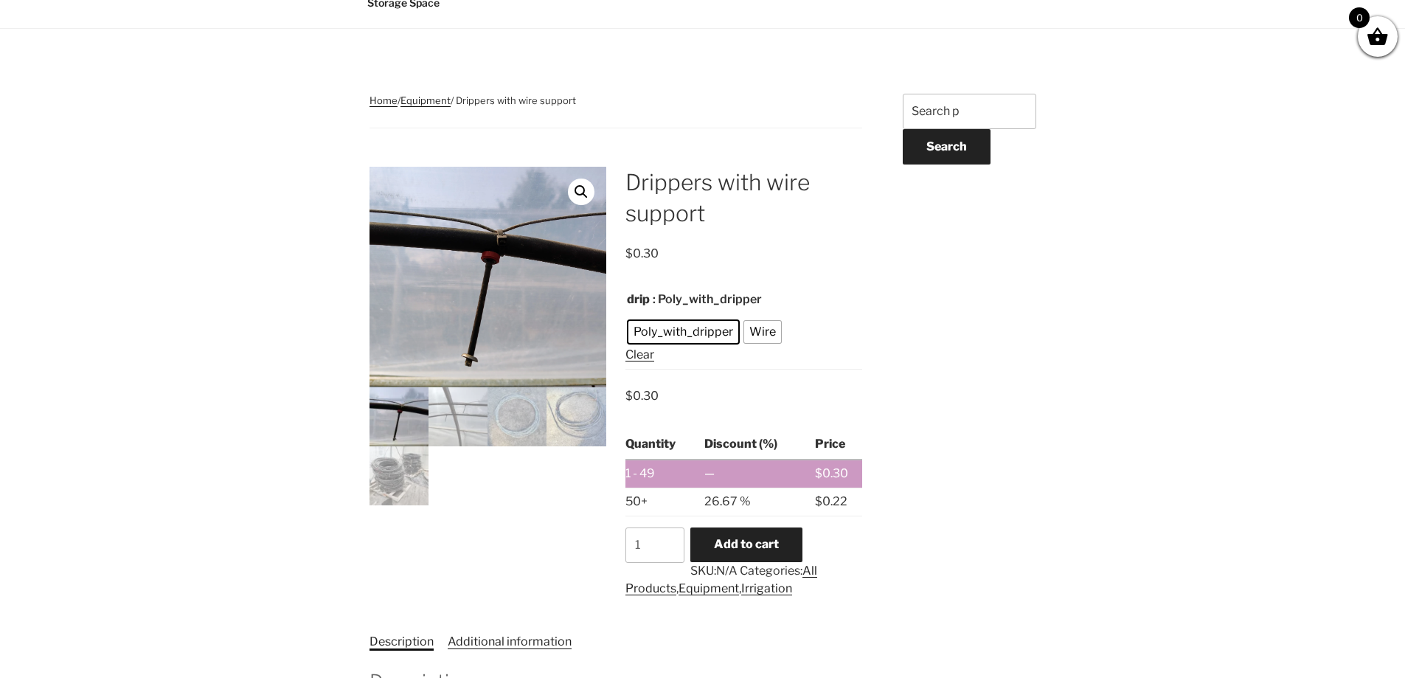
scroll to position [0, 0]
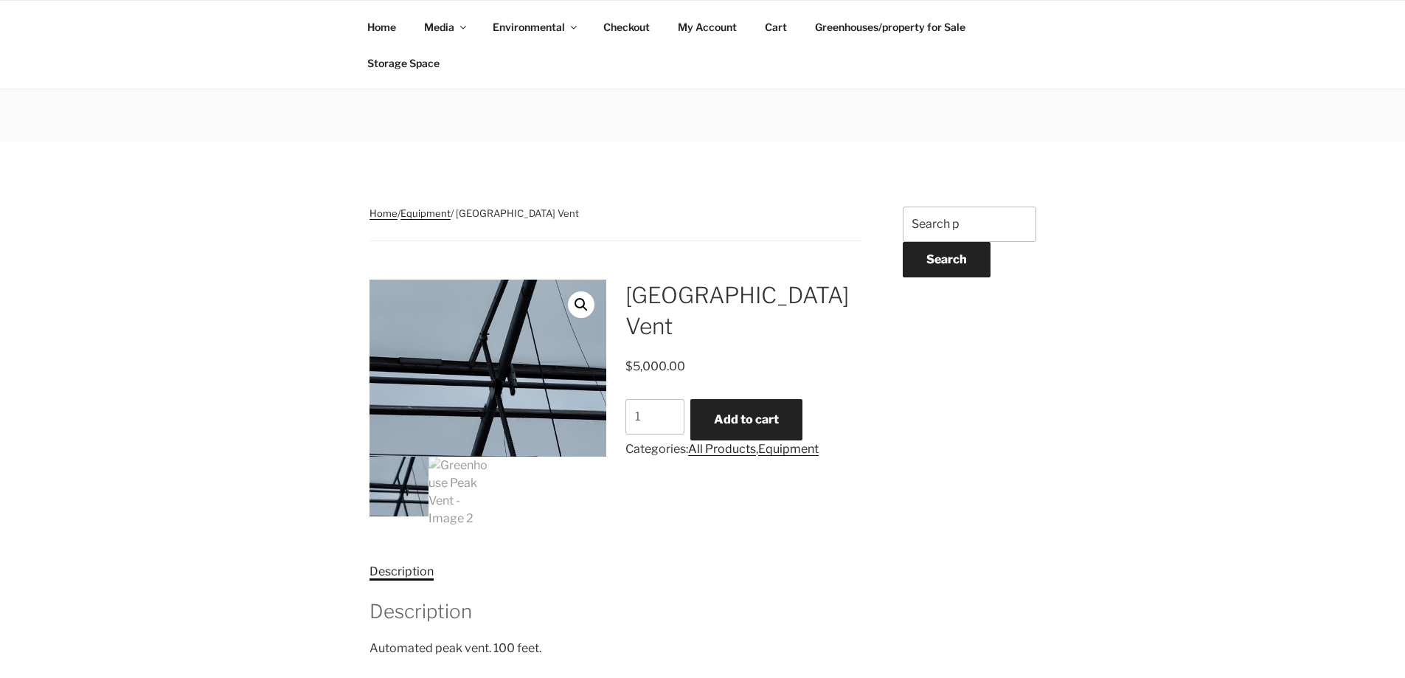
scroll to position [295, 0]
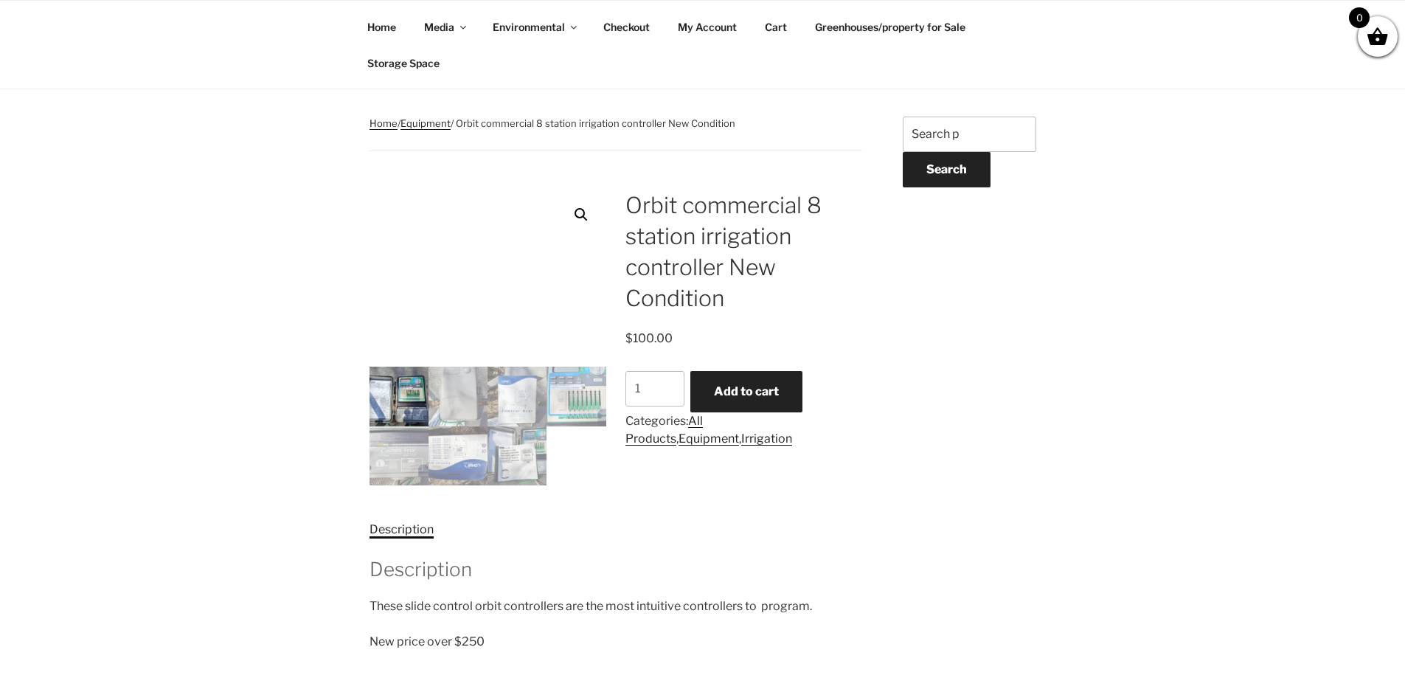
scroll to position [164, 0]
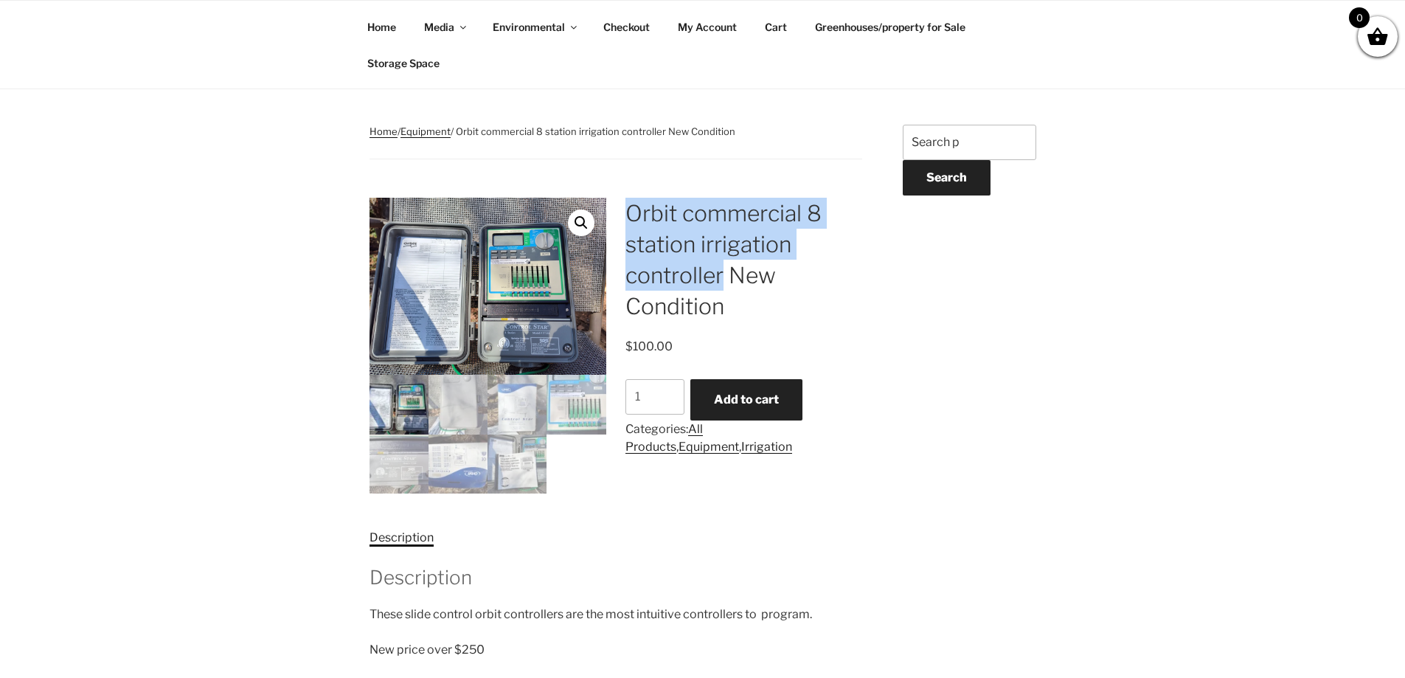
drag, startPoint x: 630, startPoint y: 209, endPoint x: 723, endPoint y: 276, distance: 113.6
click at [723, 276] on h1 "Orbit commercial 8 station irrigation controller New Condition" at bounding box center [743, 260] width 237 height 124
copy h1 "Orbit commercial 8 station irrigation controller"
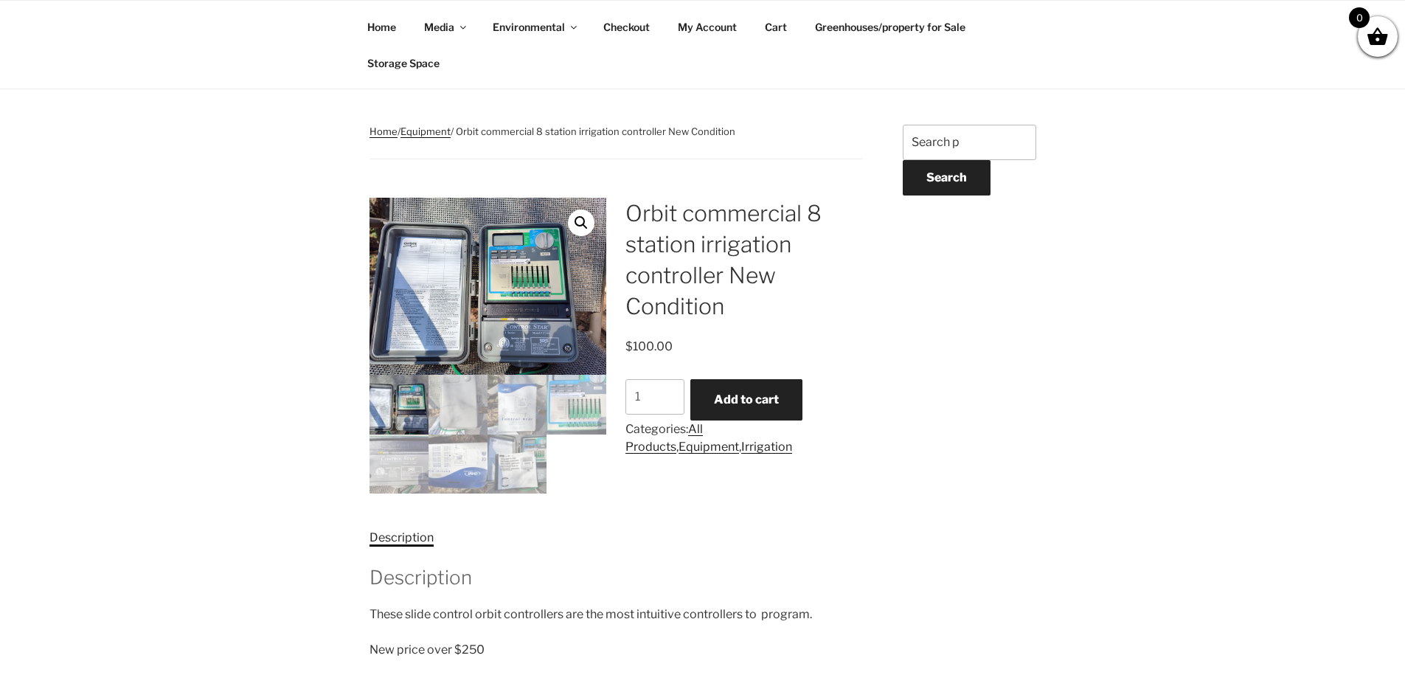
click at [286, 412] on div "Home / Equipment / Orbit commercial 8 station irrigation controller New Conditi…" at bounding box center [702, 488] width 1405 height 857
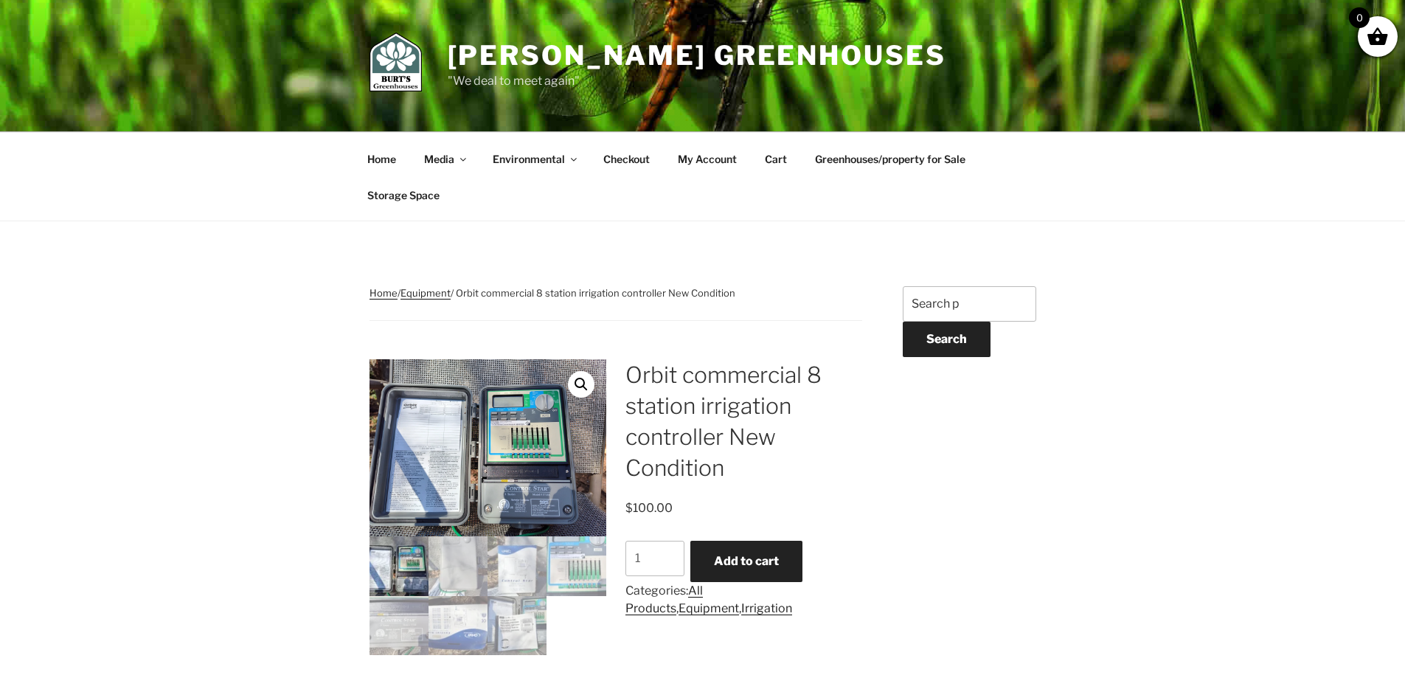
scroll to position [0, 0]
